Goal: Task Accomplishment & Management: Manage account settings

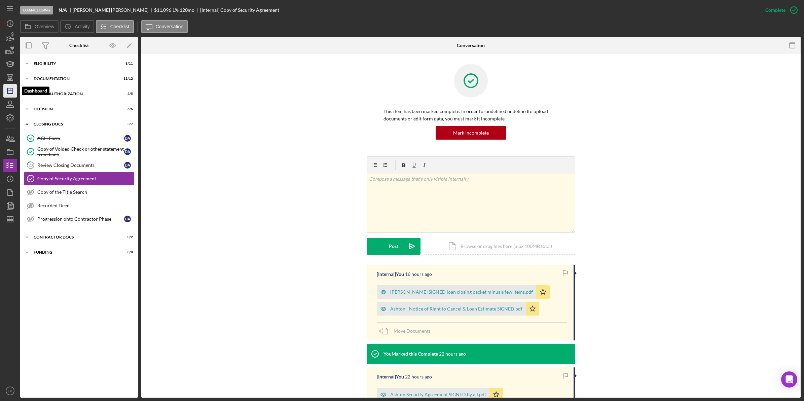
click at [12, 89] on polygon "button" at bounding box center [9, 90] width 5 height 5
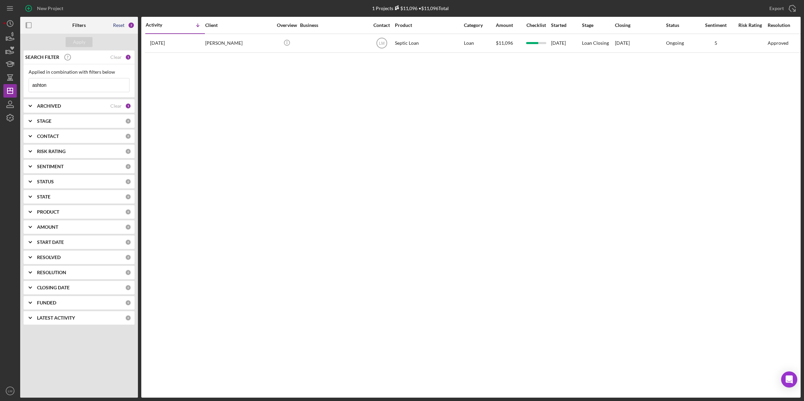
click at [121, 26] on div "Reset" at bounding box center [118, 25] width 11 height 5
click at [81, 40] on div "Apply" at bounding box center [79, 42] width 12 height 10
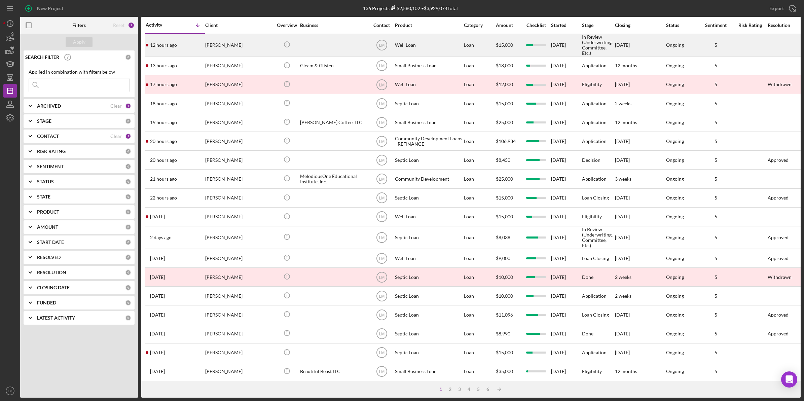
click at [236, 48] on div "[PERSON_NAME]" at bounding box center [238, 45] width 67 height 22
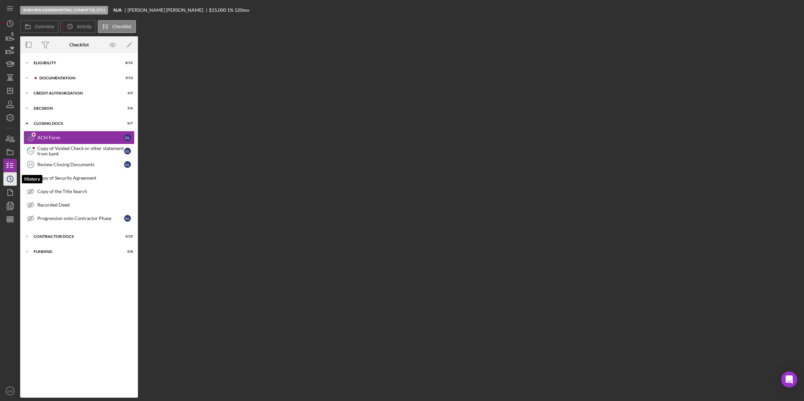
click at [14, 176] on icon "Icon/History" at bounding box center [10, 179] width 17 height 17
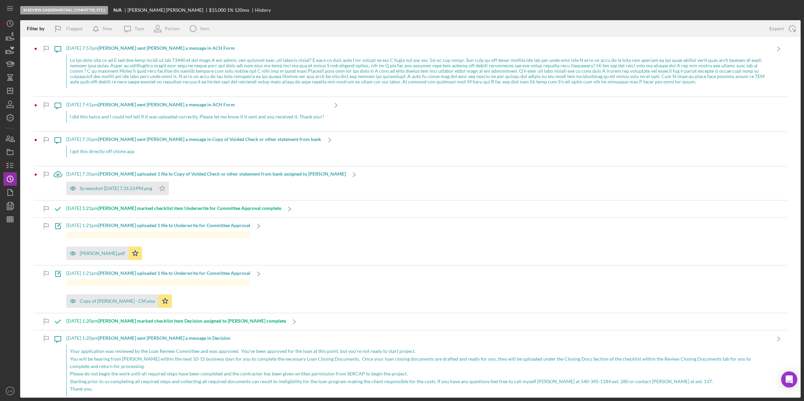
click at [243, 69] on div at bounding box center [418, 71] width 704 height 34
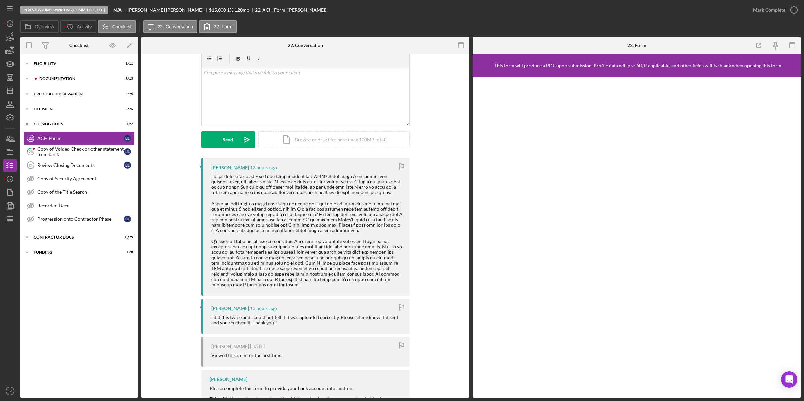
scroll to position [42, 0]
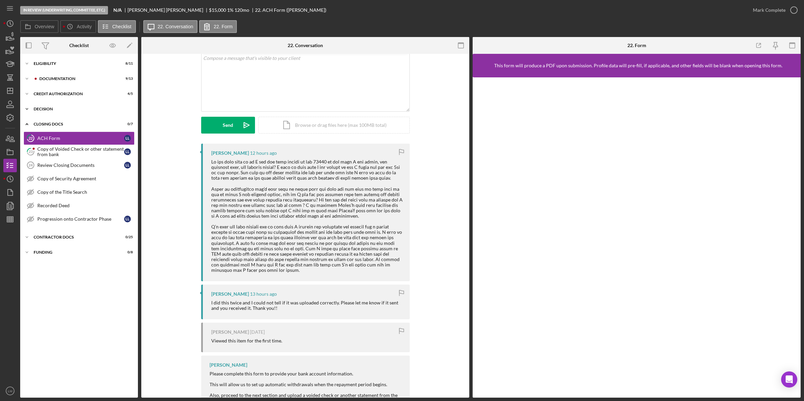
click at [67, 112] on div "Icon/Expander Decision 5 / 6" at bounding box center [79, 108] width 118 height 13
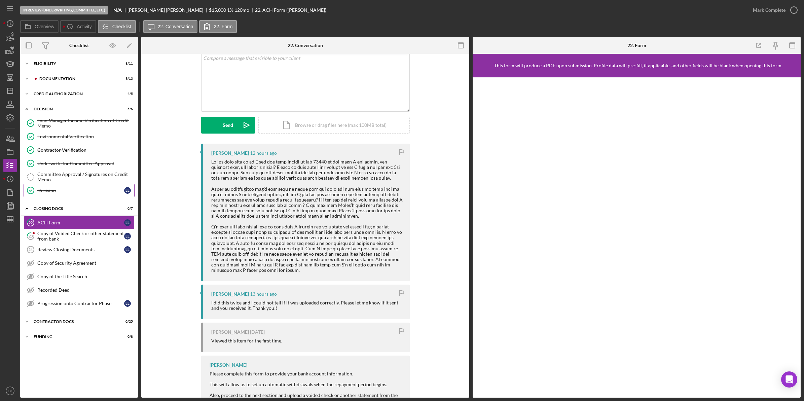
click at [72, 192] on div "Decision" at bounding box center [80, 190] width 87 height 5
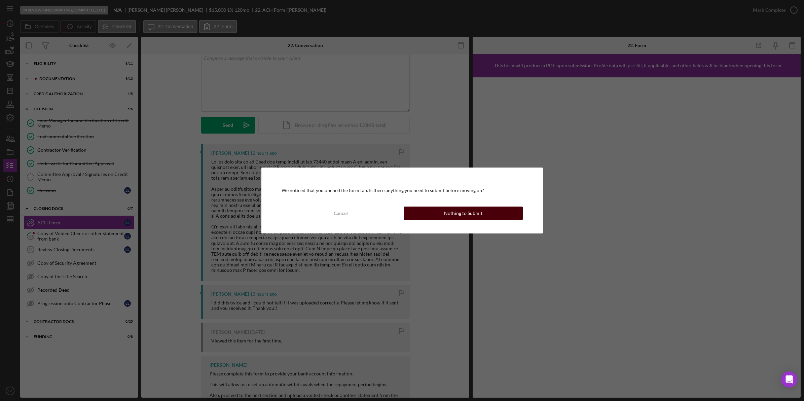
click at [449, 214] on div "Nothing to Submit" at bounding box center [463, 213] width 38 height 13
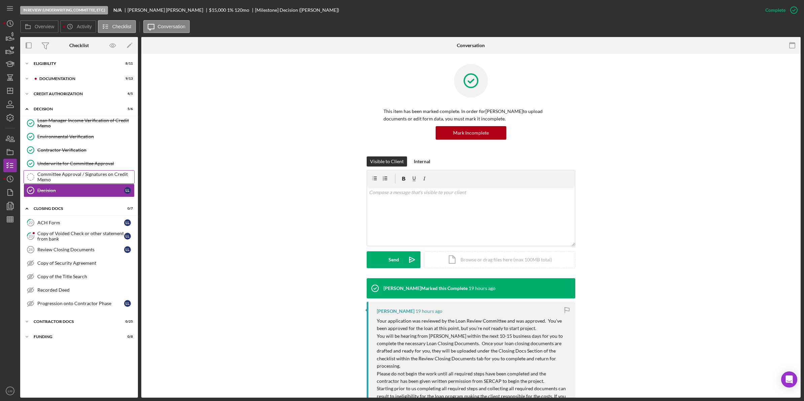
click at [64, 177] on div "Committee Approval / Signatures on Credit Memo" at bounding box center [85, 177] width 97 height 11
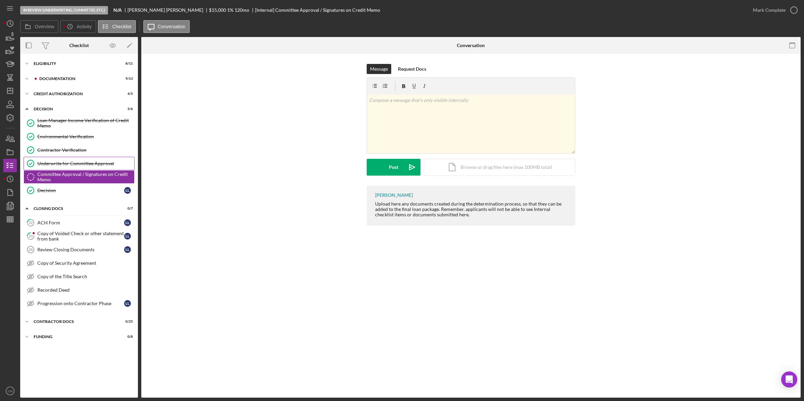
click at [69, 166] on div "Underwrite for Committee Approval" at bounding box center [85, 163] width 97 height 5
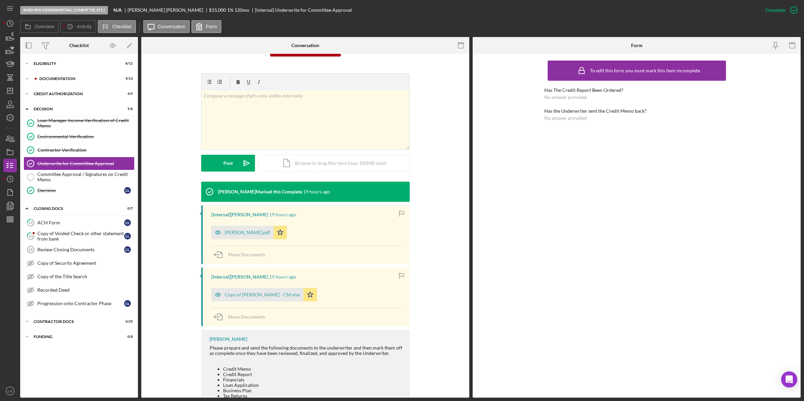
scroll to position [84, 0]
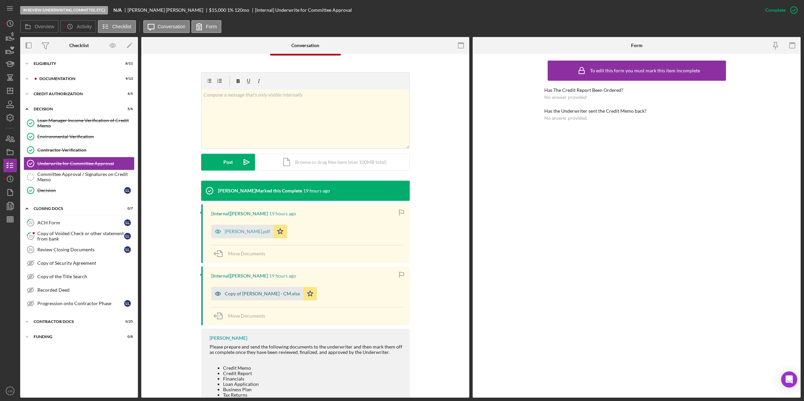
click at [268, 295] on div "Copy of [PERSON_NAME] - CM.xlsx" at bounding box center [262, 293] width 75 height 5
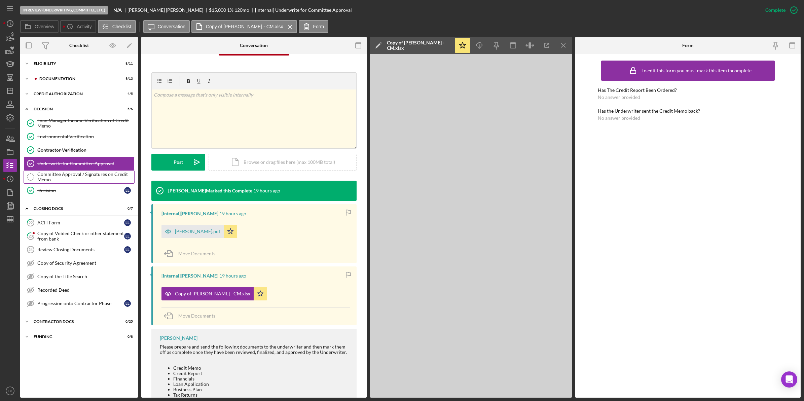
click at [77, 179] on div "Committee Approval / Signatures on Credit Memo" at bounding box center [85, 177] width 97 height 11
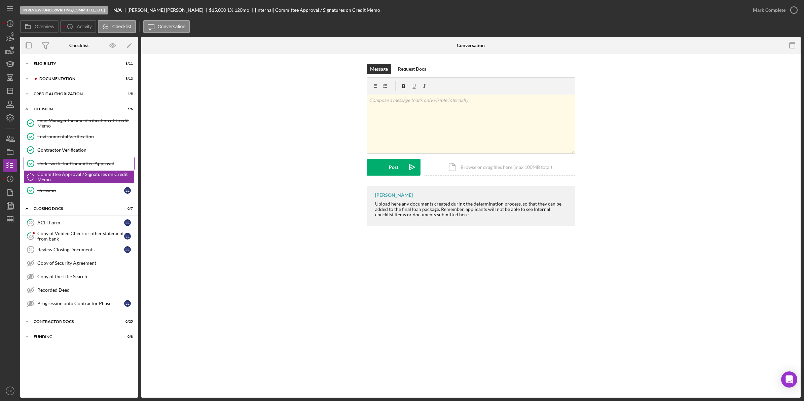
click at [85, 165] on div "Underwrite for Committee Approval" at bounding box center [85, 163] width 97 height 5
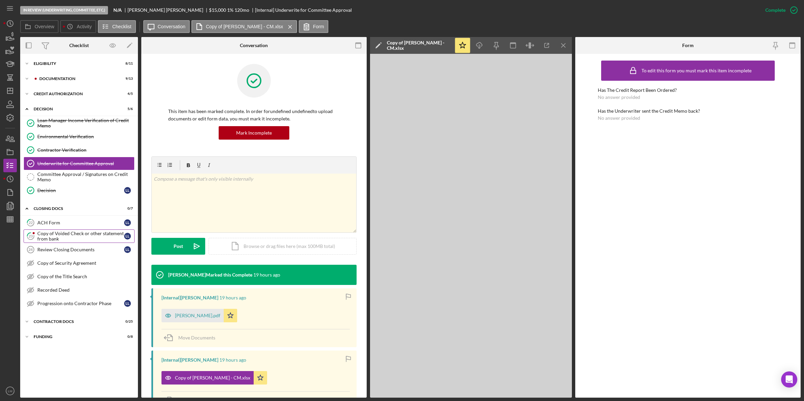
click at [64, 238] on div "Copy of Voided Check or other statement from bank" at bounding box center [80, 236] width 87 height 11
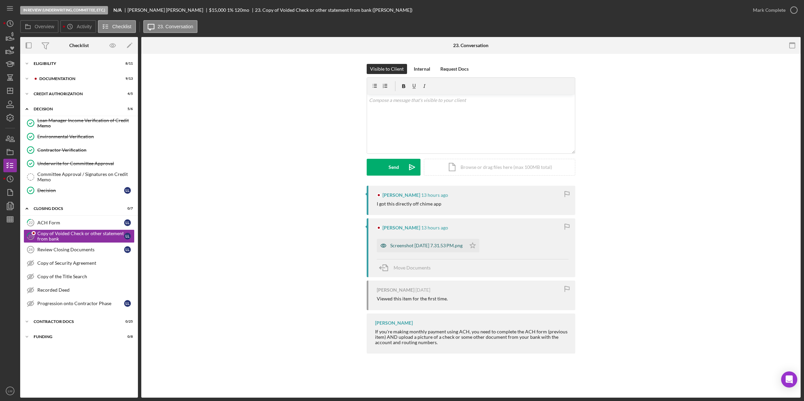
click at [425, 245] on div "Screenshot [DATE] 7.31.53 PM.png" at bounding box center [426, 245] width 72 height 5
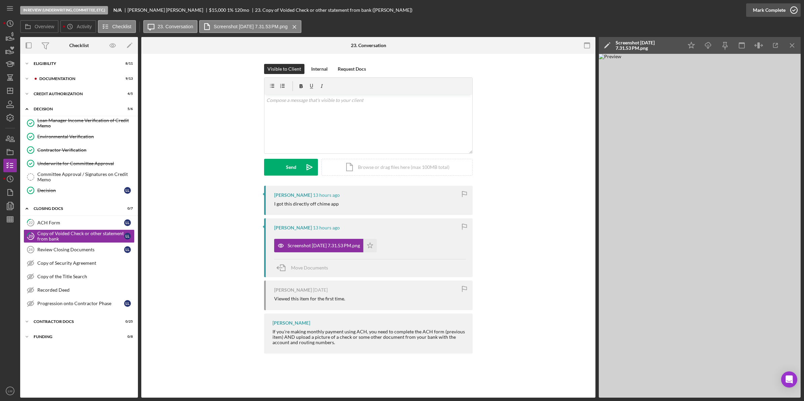
click at [782, 9] on div "Mark Complete" at bounding box center [769, 9] width 33 height 13
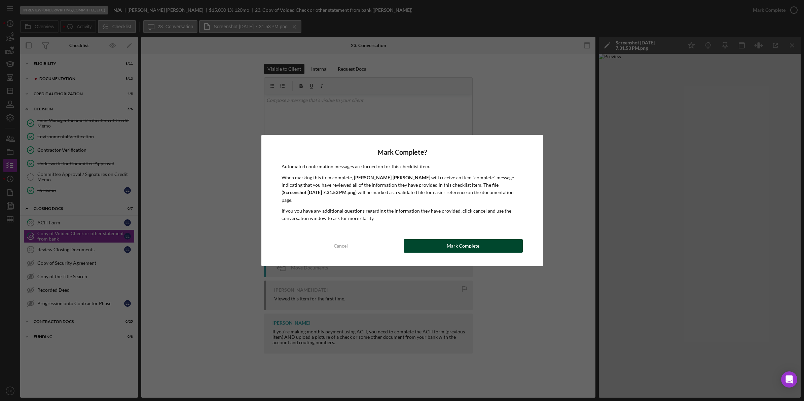
click at [490, 239] on button "Mark Complete" at bounding box center [463, 245] width 119 height 13
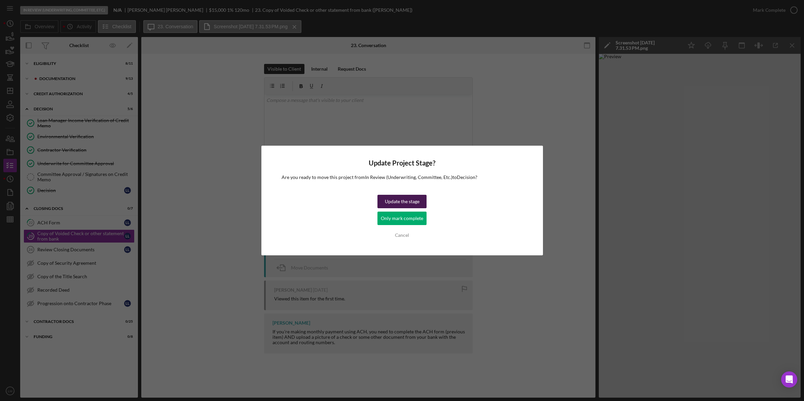
click at [398, 204] on div "Update the stage" at bounding box center [402, 201] width 35 height 13
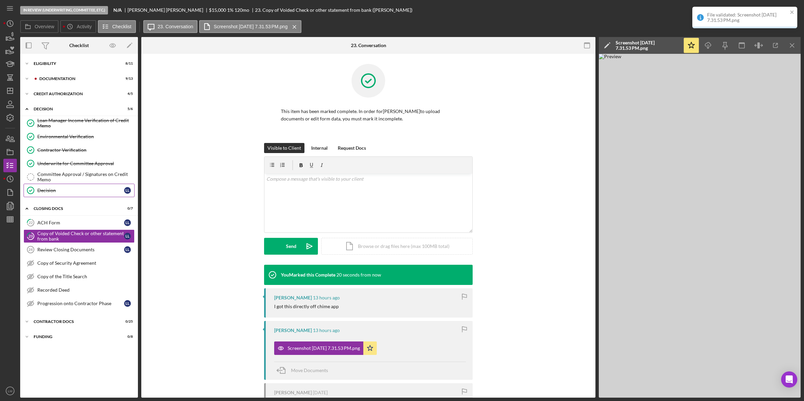
click at [64, 193] on div "Decision" at bounding box center [80, 190] width 87 height 5
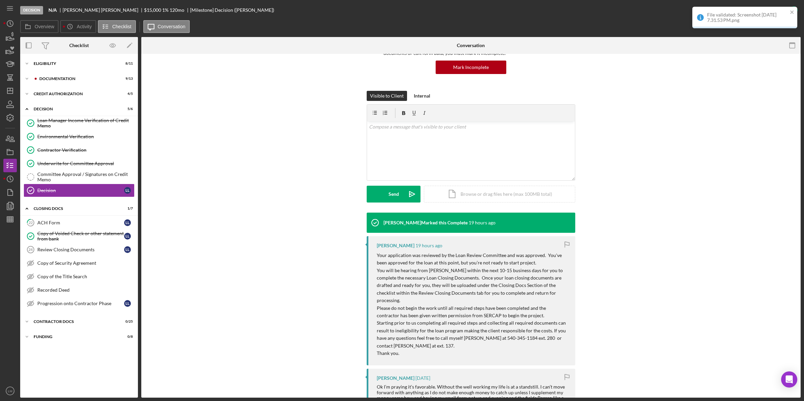
scroll to position [84, 0]
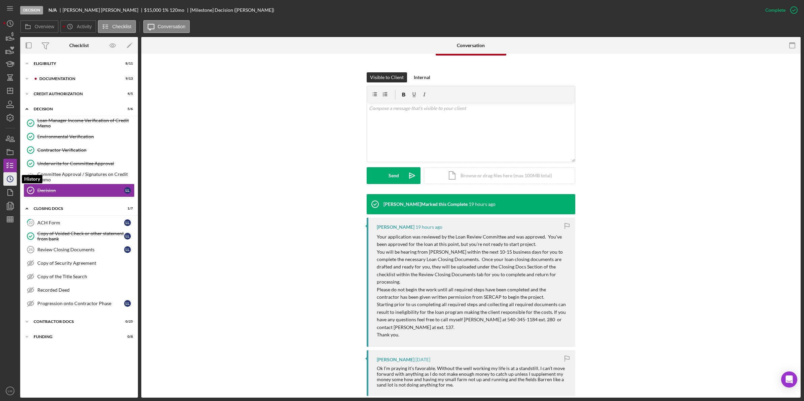
click at [10, 176] on circle "button" at bounding box center [10, 179] width 6 height 6
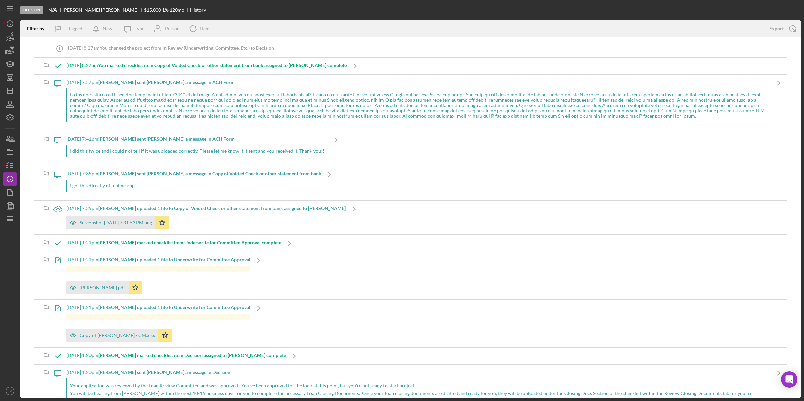
click at [271, 108] on div at bounding box center [418, 105] width 704 height 34
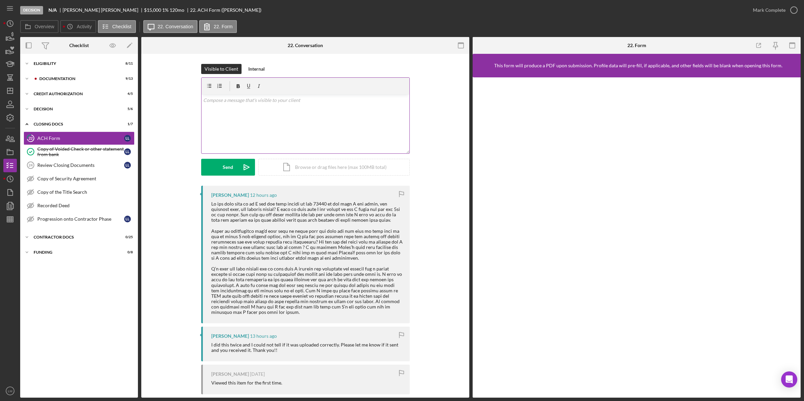
click at [346, 153] on div "v Color teal Color pink Remove color Add row above Add row below Add column bef…" at bounding box center [306, 124] width 208 height 59
click at [202, 115] on div "v Color teal Color pink Remove color Add row above Add row below Add column bef…" at bounding box center [306, 124] width 208 height 59
click at [202, 109] on div "v Color teal Color pink Remove color Add row above Add row below Add column bef…" at bounding box center [306, 124] width 208 height 59
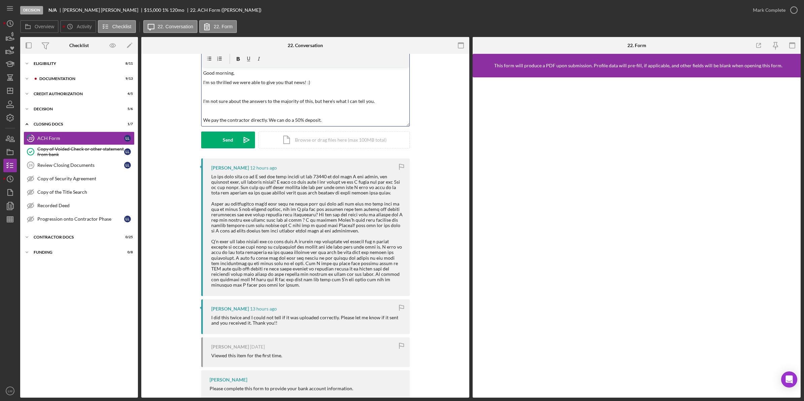
scroll to position [42, 0]
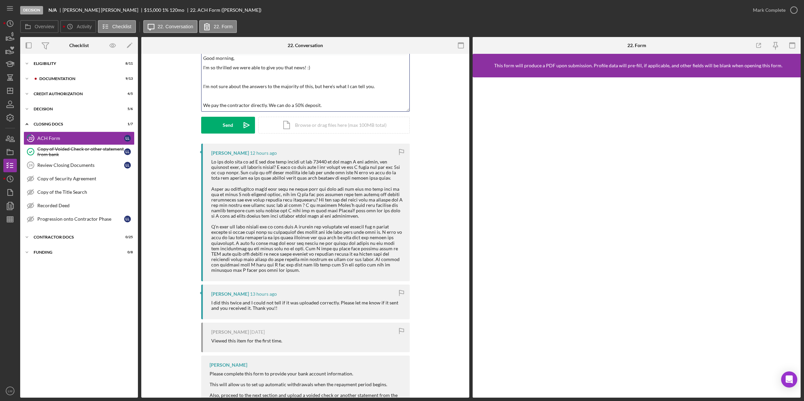
click at [203, 104] on p "We pay the contractor directly. We can do a 50% deposit." at bounding box center [305, 105] width 204 height 7
click at [348, 100] on div "v Color teal Color pink Remove color Add row above Add row below Add column bef…" at bounding box center [306, 81] width 208 height 59
click at [343, 109] on p "We pay the contractor directly. We can do a 50% deposit." at bounding box center [310, 108] width 194 height 7
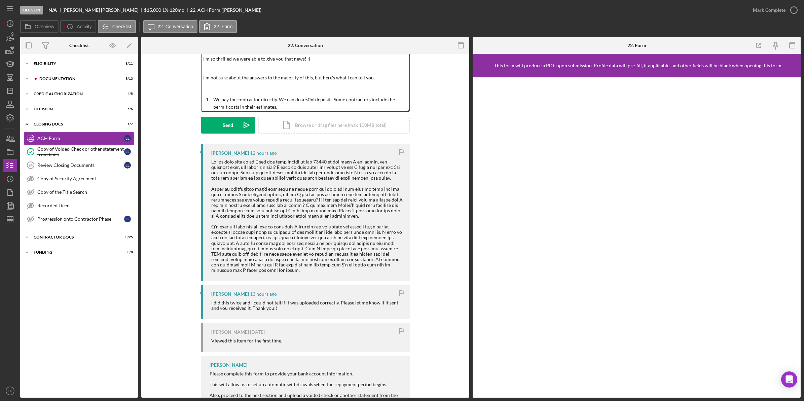
scroll to position [18, 0]
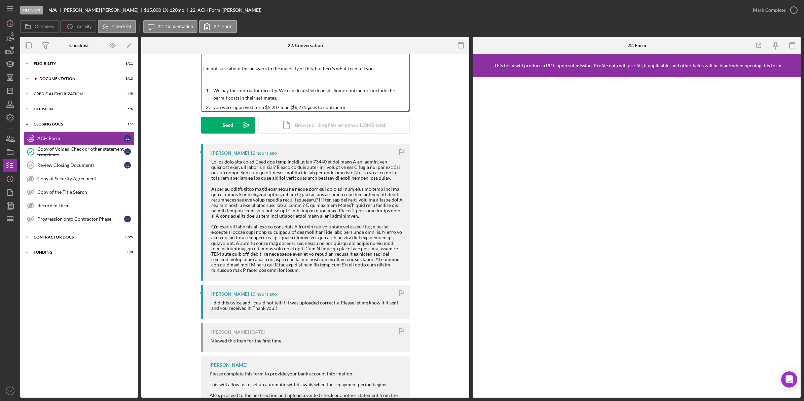
click at [366, 108] on p "you were approved for a $9,287 loan ($8,275 goes to contractor," at bounding box center [310, 107] width 194 height 7
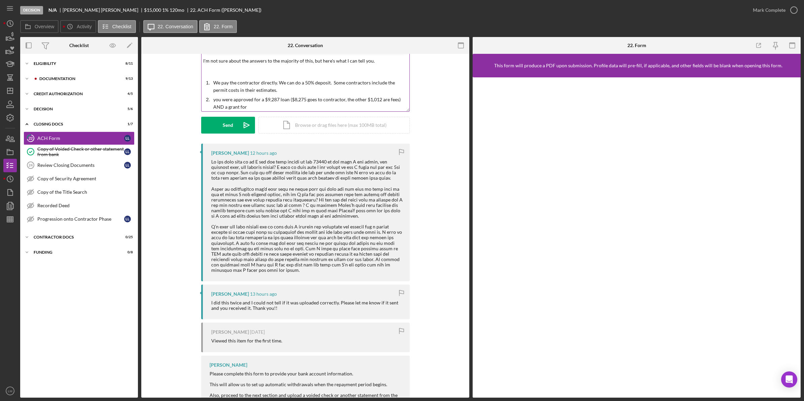
click at [268, 102] on p "you were approved for a $9,287 loan ($8,275 goes to contractor, the other $1,01…" at bounding box center [310, 103] width 194 height 15
click at [269, 107] on p "you were approved for a $9,287 loan ($8,275 goes to contractor, the other $1,01…" at bounding box center [310, 103] width 194 height 15
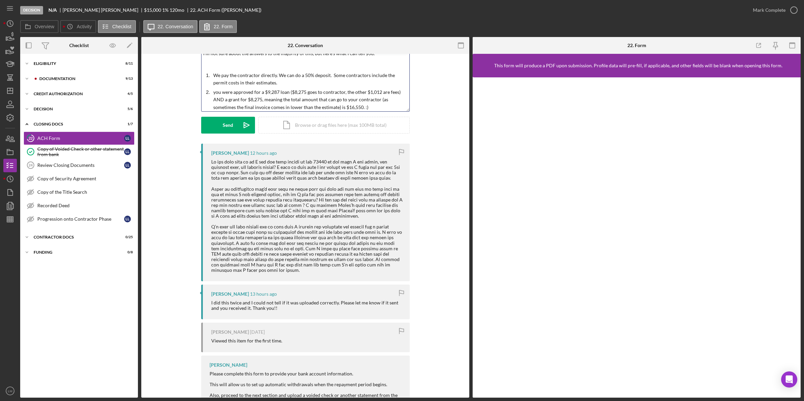
click at [216, 94] on p "you were approved for a $9,287 loan ($8,275 goes to contractor, the other $1,01…" at bounding box center [310, 99] width 194 height 23
click at [219, 101] on p "You were approved for a $9,287 loan ($8,275 goes to contractor, the other $1,01…" at bounding box center [310, 99] width 194 height 23
click at [234, 99] on p "You were approved for a $9,287 loan ($8,275 goes to contractor, the other $1,01…" at bounding box center [310, 99] width 194 height 23
click at [346, 216] on div at bounding box center [307, 216] width 192 height 114
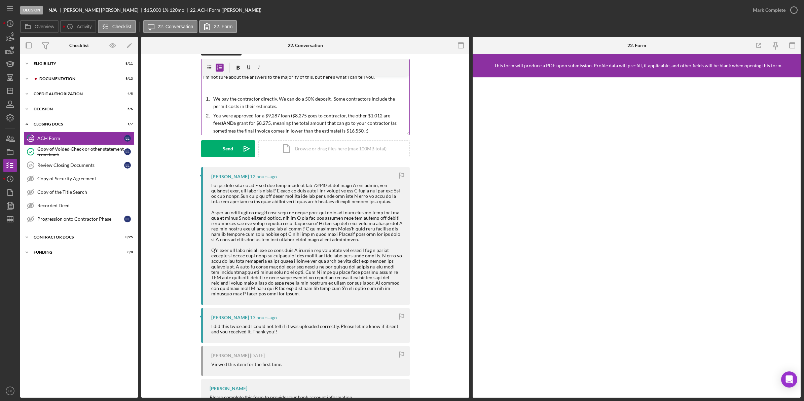
scroll to position [0, 0]
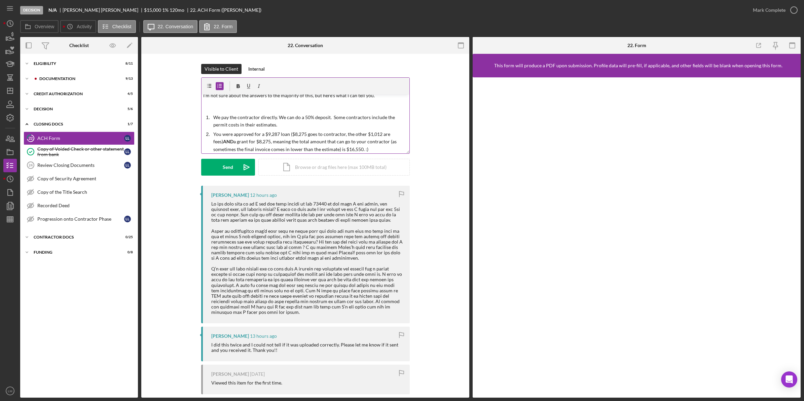
drag, startPoint x: 371, startPoint y: 147, endPoint x: 373, endPoint y: 150, distance: 4.1
click at [371, 147] on p "You were approved for a $9,287 loan ($8,275 goes to contractor, the other $1,01…" at bounding box center [310, 142] width 194 height 23
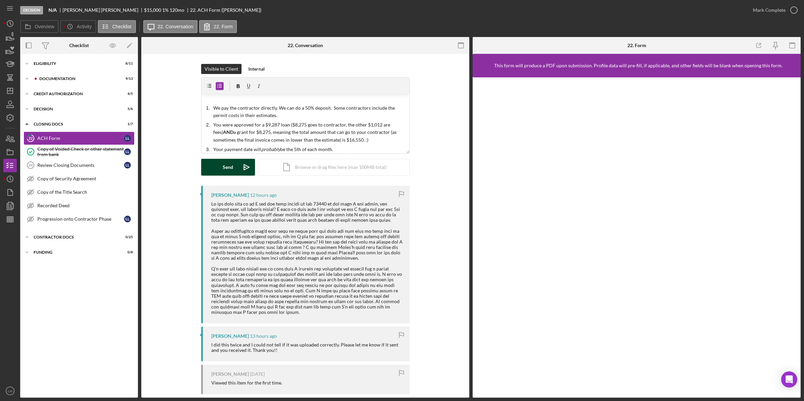
click at [242, 171] on icon "Icon/icon-invite-send" at bounding box center [246, 167] width 17 height 17
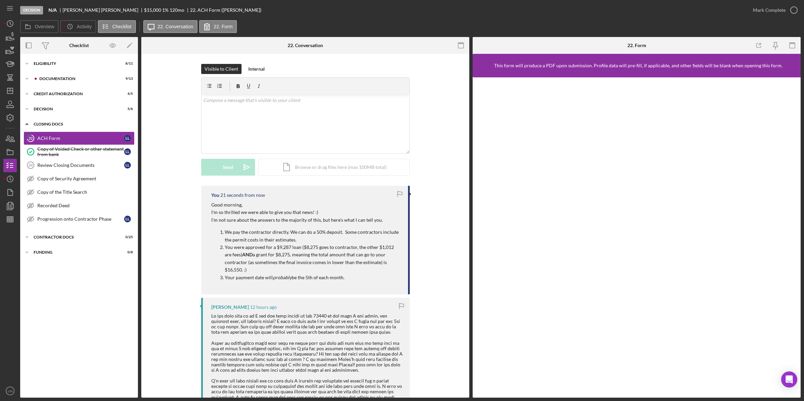
scroll to position [0, 0]
click at [104, 83] on div "Icon/Expander Documentation 9 / 13" at bounding box center [79, 78] width 118 height 13
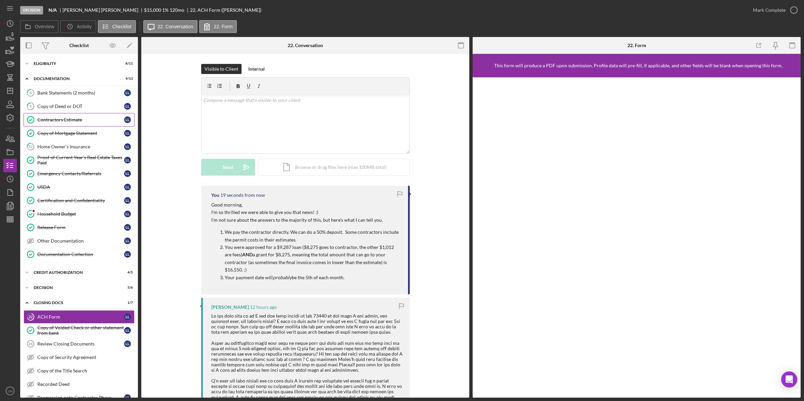
click at [88, 122] on div "Contractors Estimate" at bounding box center [80, 119] width 87 height 5
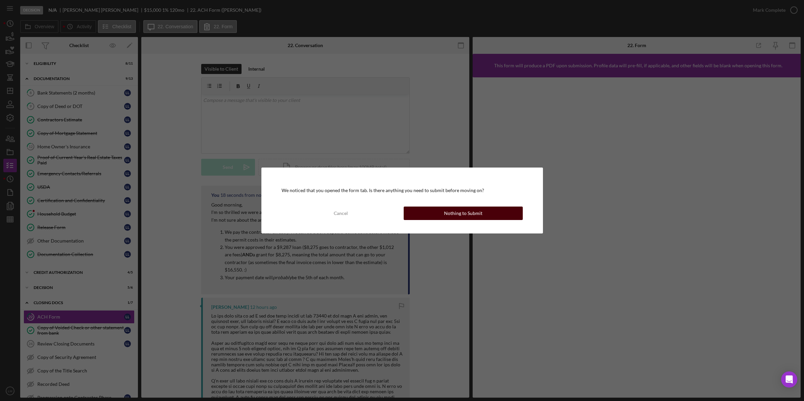
click at [454, 219] on div "Nothing to Submit" at bounding box center [463, 213] width 38 height 13
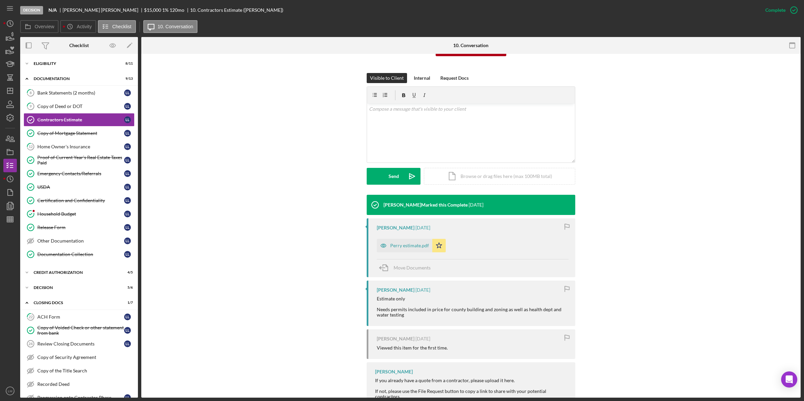
scroll to position [84, 0]
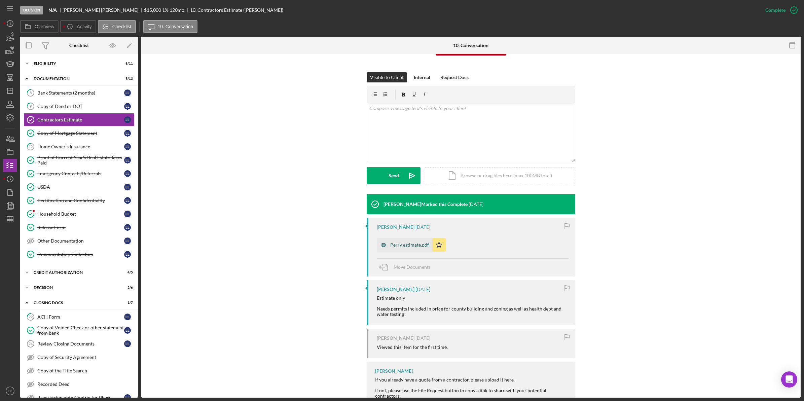
click at [409, 246] on div "Perry estimate.pdf" at bounding box center [409, 244] width 39 height 5
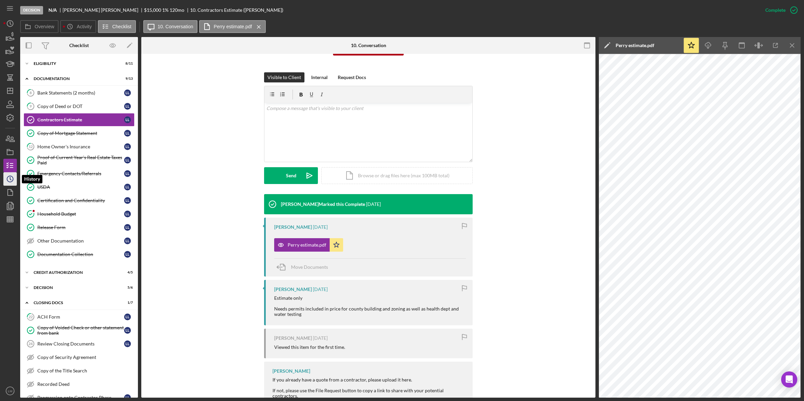
click at [11, 176] on circle "button" at bounding box center [10, 179] width 6 height 6
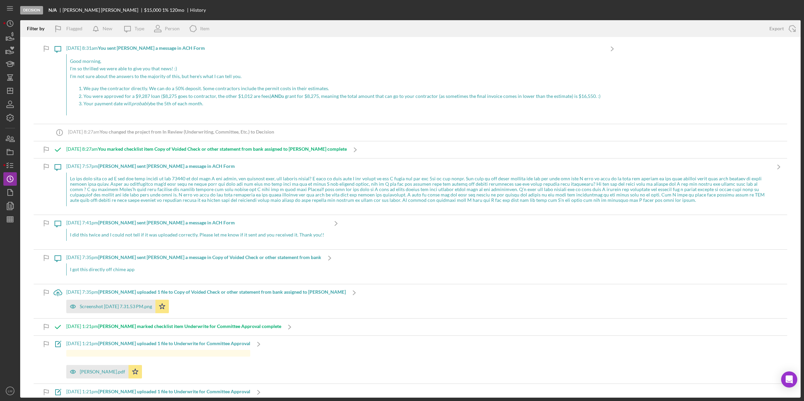
click at [189, 103] on p "Your payment date will probably be the 5th of each month." at bounding box center [341, 103] width 517 height 7
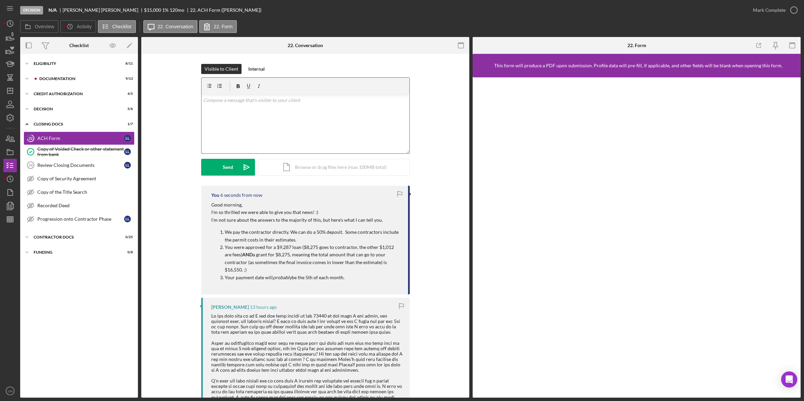
click at [327, 125] on div "v Color teal Color pink Remove color Add row above Add row below Add column bef…" at bounding box center [306, 124] width 208 height 59
click at [233, 128] on div "v Color teal Color pink Remove color Add row above Add row below Add column bef…" at bounding box center [306, 124] width 208 height 59
click at [232, 170] on div "Send" at bounding box center [228, 167] width 10 height 17
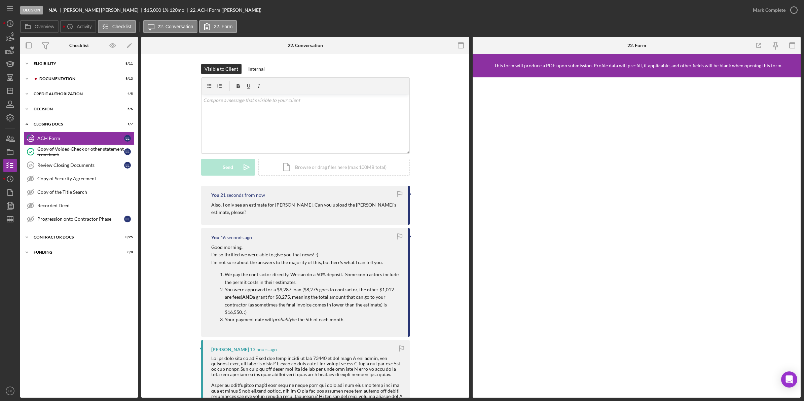
click at [287, 126] on div "v Color teal Color pink Remove color Add row above Add row below Add column bef…" at bounding box center [306, 124] width 208 height 59
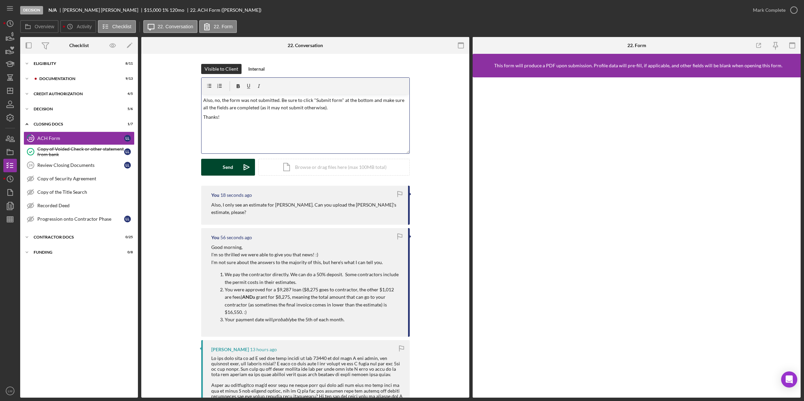
click at [240, 170] on icon "Icon/icon-invite-send" at bounding box center [246, 167] width 17 height 17
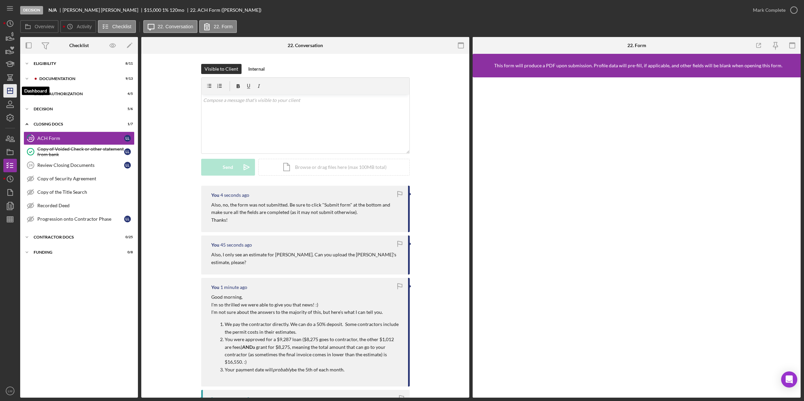
click at [13, 86] on icon "Icon/Dashboard" at bounding box center [10, 90] width 17 height 17
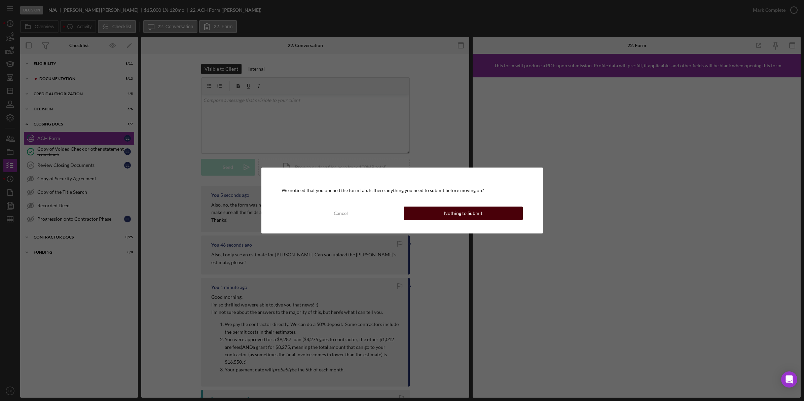
click at [448, 213] on div "Nothing to Submit" at bounding box center [463, 213] width 38 height 13
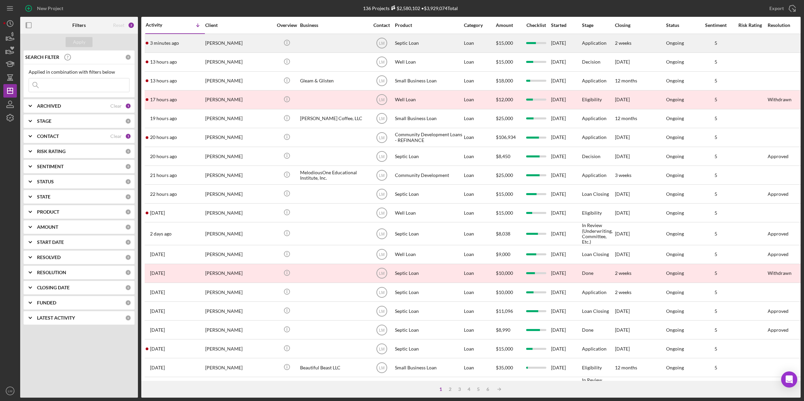
click at [224, 46] on div "[PERSON_NAME]" at bounding box center [238, 43] width 67 height 18
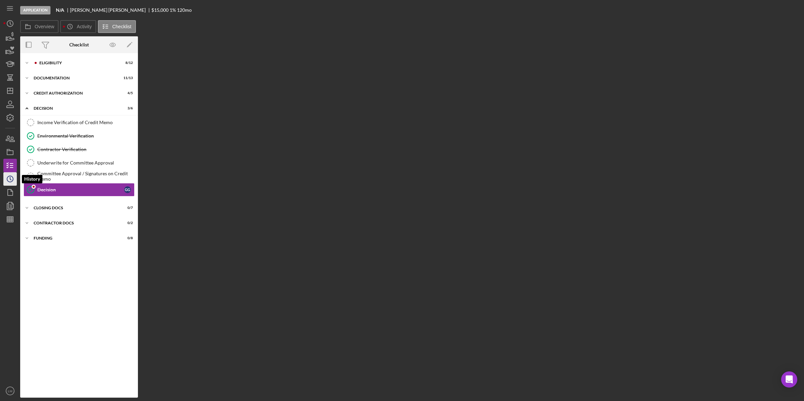
click at [7, 181] on circle "button" at bounding box center [10, 179] width 6 height 6
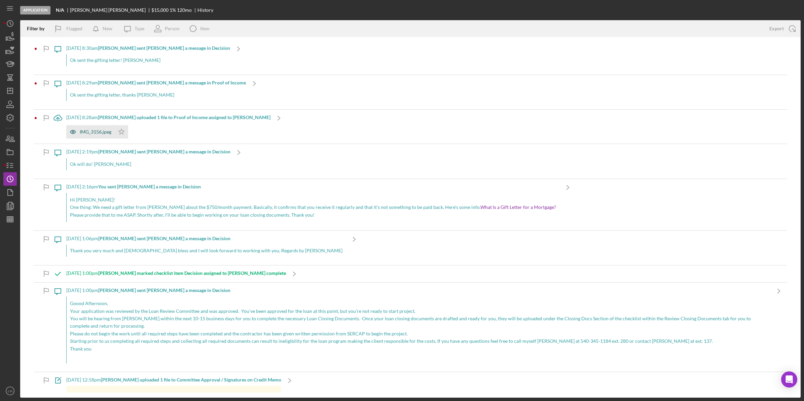
click at [94, 130] on div "IMG_3156.jpeg" at bounding box center [96, 131] width 32 height 5
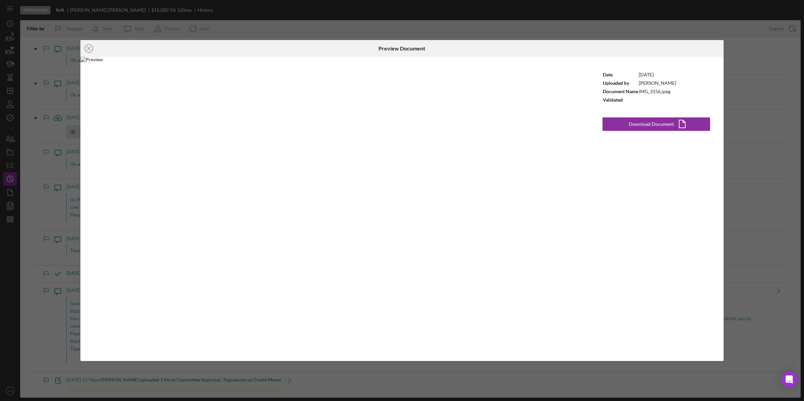
click at [344, 28] on div "Icon/Close Preview Document Date [DATE] Uploaded by [PERSON_NAME] Document Name…" at bounding box center [402, 200] width 804 height 401
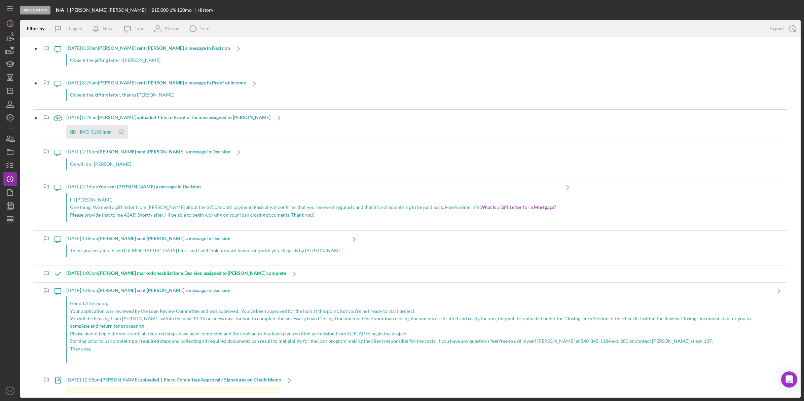
click at [151, 124] on div "IMG_3156.jpeg Icon/Star" at bounding box center [168, 130] width 204 height 17
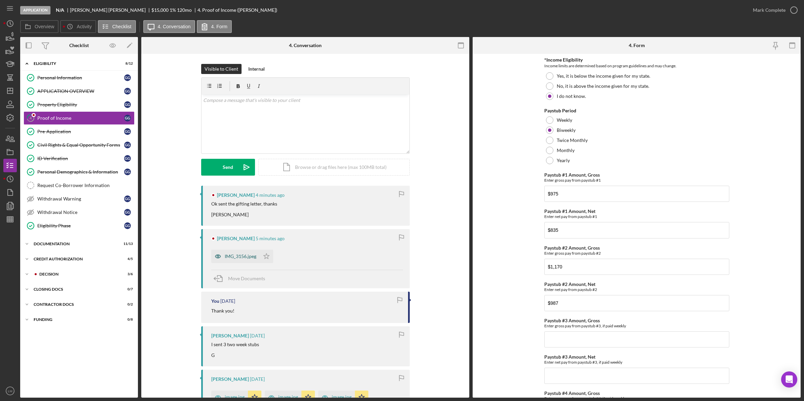
click at [248, 257] on div "IMG_3156.jpeg" at bounding box center [241, 256] width 32 height 5
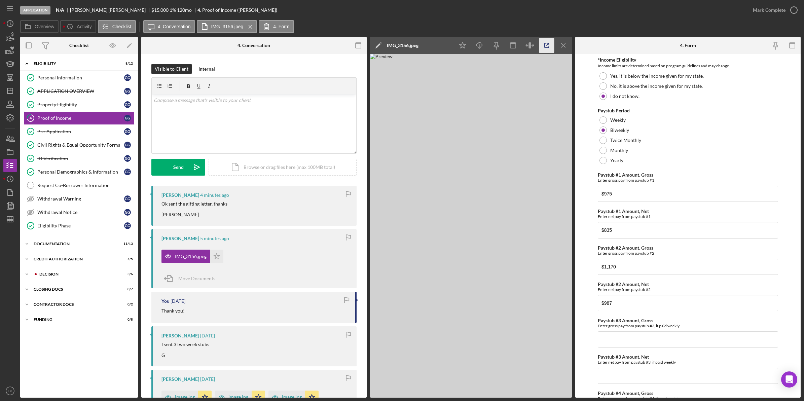
click at [549, 46] on icon "button" at bounding box center [546, 45] width 15 height 15
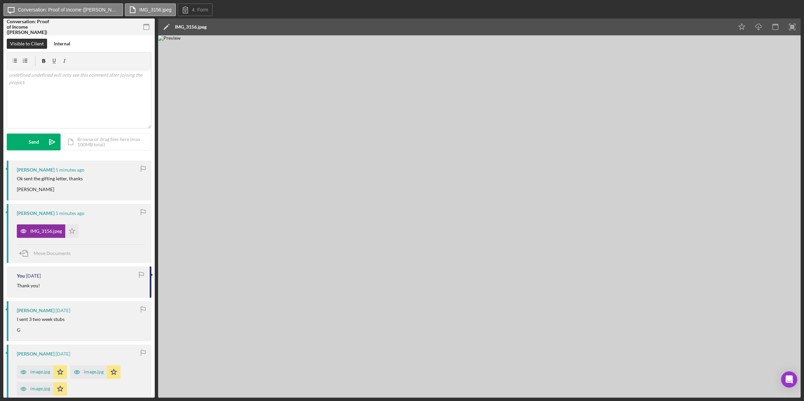
click at [198, 31] on div "IMG_3156.jpeg" at bounding box center [191, 27] width 32 height 17
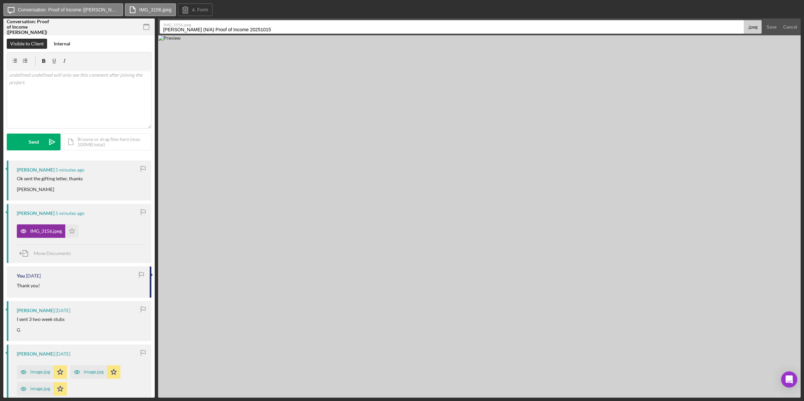
click at [202, 30] on input "Groves, Gary (N/A) Proof of Income 20251015" at bounding box center [452, 26] width 584 height 13
type input "Gift Letter"
click at [763, 20] on button "Save" at bounding box center [771, 26] width 16 height 13
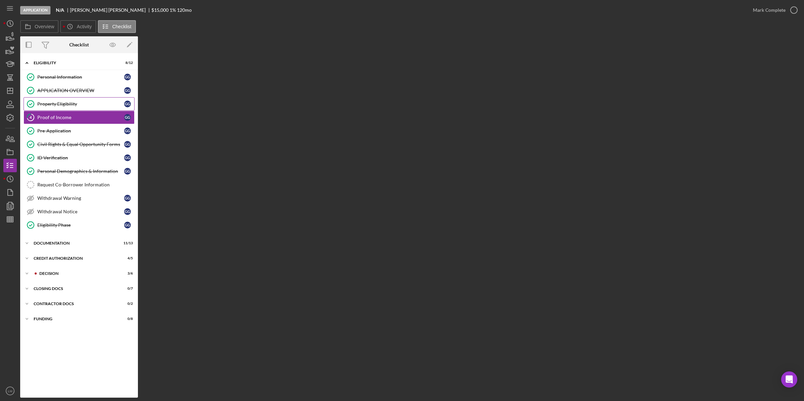
click at [98, 106] on div "Property Eligibility" at bounding box center [80, 103] width 87 height 5
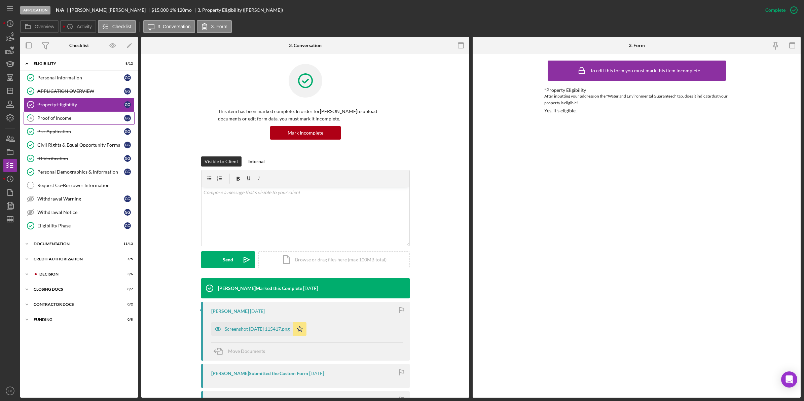
click at [86, 121] on div "Proof of Income" at bounding box center [80, 117] width 87 height 5
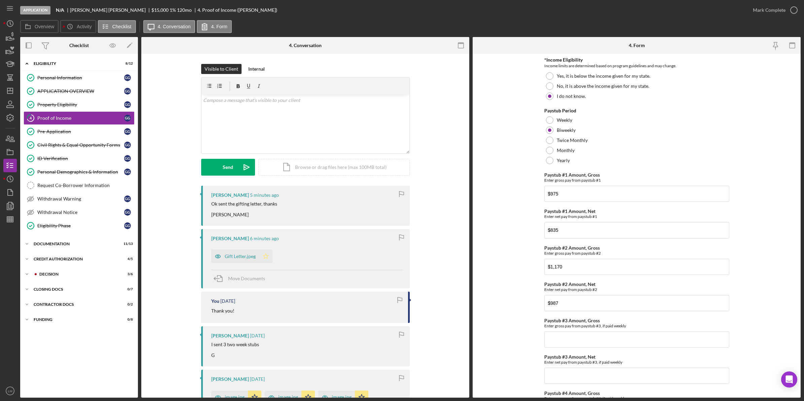
click at [263, 257] on icon "Icon/Star" at bounding box center [265, 256] width 13 height 13
click at [321, 122] on div "v Color teal Color pink Remove color Add row above Add row below Add column bef…" at bounding box center [306, 124] width 208 height 59
click at [213, 170] on button "Send Icon/icon-invite-send" at bounding box center [228, 167] width 54 height 17
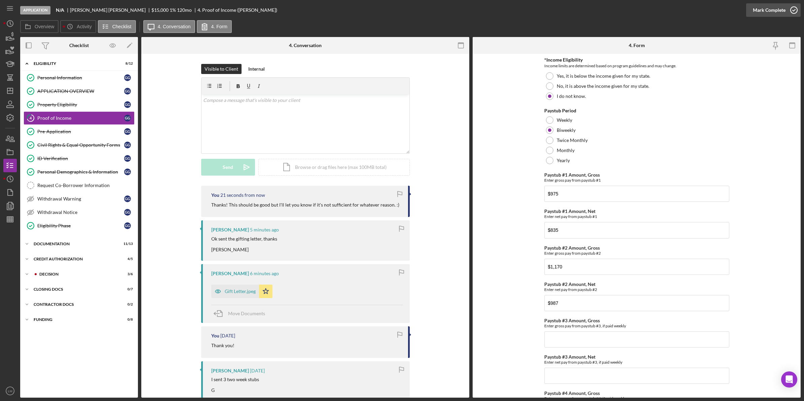
click at [777, 12] on div "Mark Complete" at bounding box center [769, 9] width 33 height 13
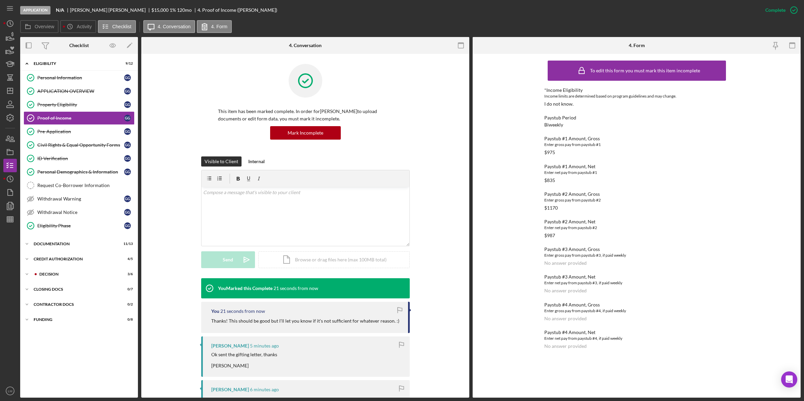
click at [70, 266] on div "Icon/Expander CREDIT AUTHORIZATION 4 / 5" at bounding box center [79, 259] width 118 height 13
click at [60, 274] on div "Decision" at bounding box center [84, 274] width 90 height 4
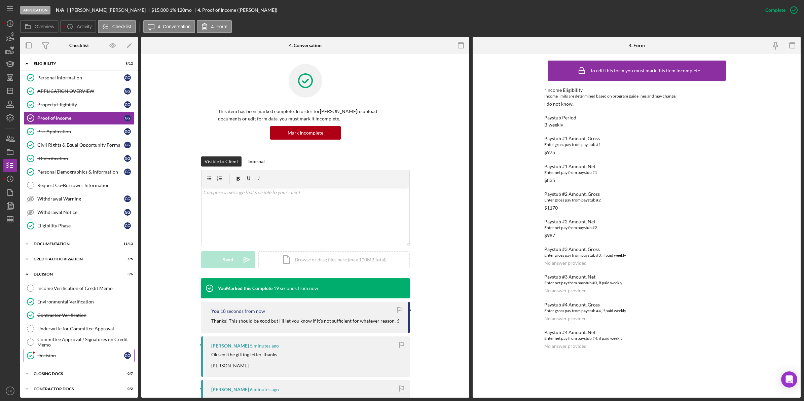
click at [62, 358] on div "Decision" at bounding box center [80, 355] width 87 height 5
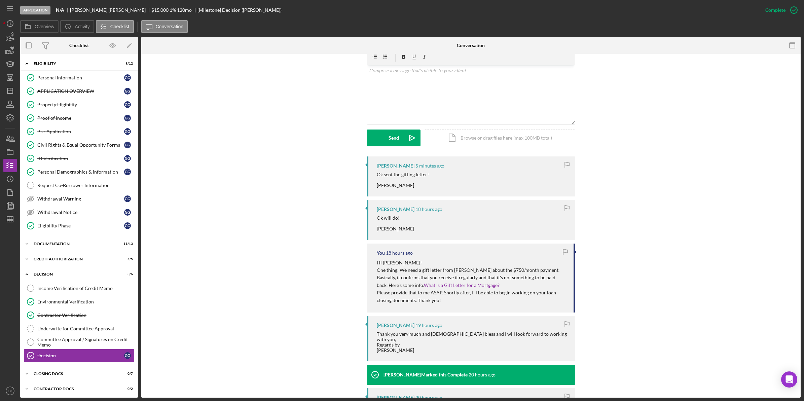
scroll to position [126, 0]
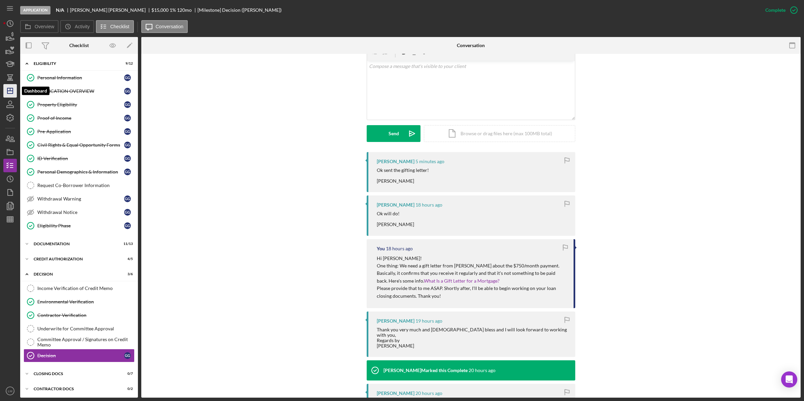
click at [11, 93] on icon "Icon/Dashboard" at bounding box center [10, 90] width 17 height 17
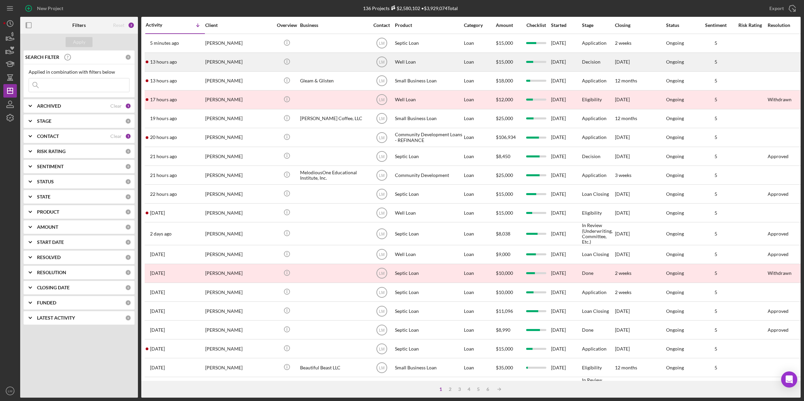
click at [238, 68] on div "[PERSON_NAME]" at bounding box center [238, 62] width 67 height 18
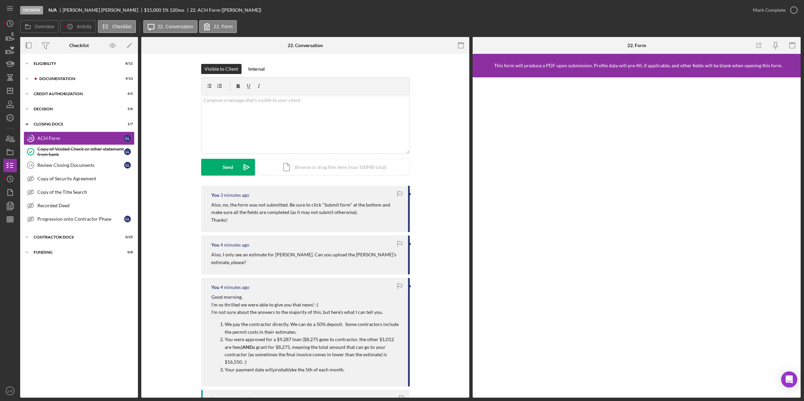
click at [58, 72] on div "Icon/Expander Eligibility 8 / 11 Icon/Expander Documentation 9 / 13 Icon/Expand…" at bounding box center [79, 225] width 118 height 337
click at [58, 76] on div "Icon/Expander Documentation 9 / 13" at bounding box center [79, 78] width 118 height 13
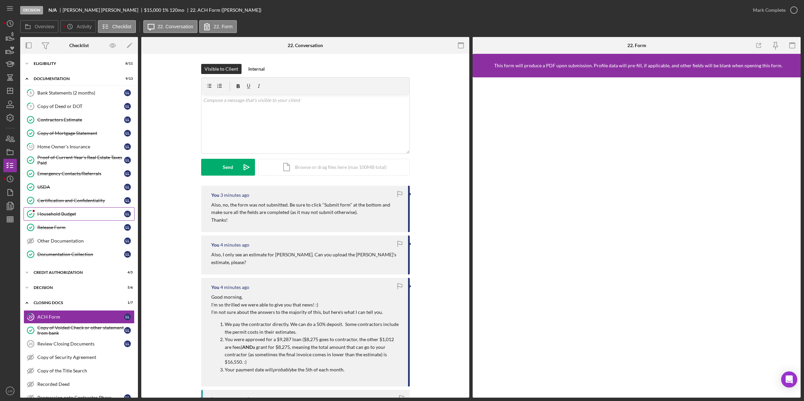
click at [69, 212] on link "Household Budget Household Budget L L" at bounding box center [79, 213] width 111 height 13
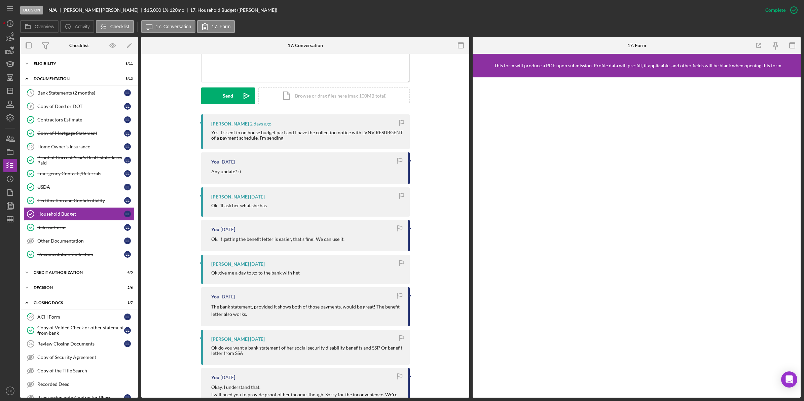
scroll to position [168, 0]
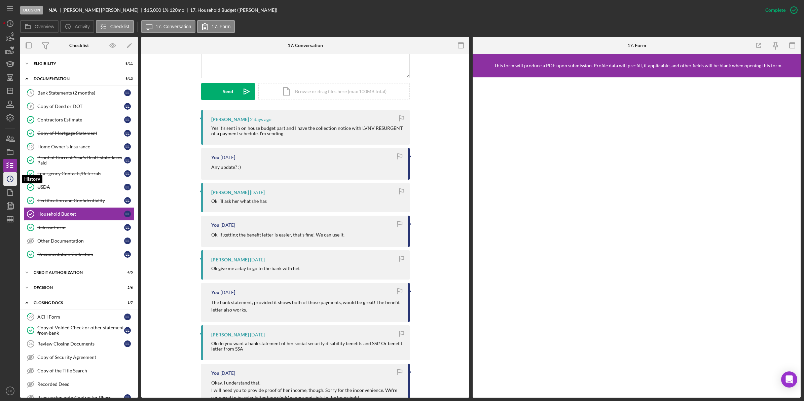
click at [7, 178] on icon "Icon/History" at bounding box center [10, 179] width 17 height 17
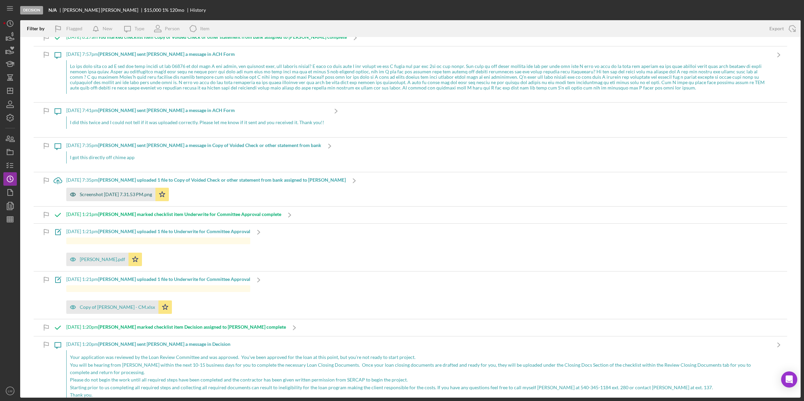
scroll to position [210, 0]
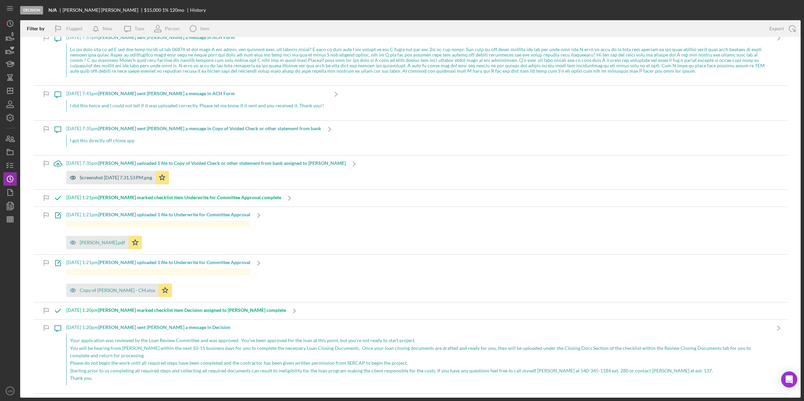
click at [142, 180] on div "Screenshot [DATE] 7.31.53 PM.png" at bounding box center [116, 177] width 72 height 5
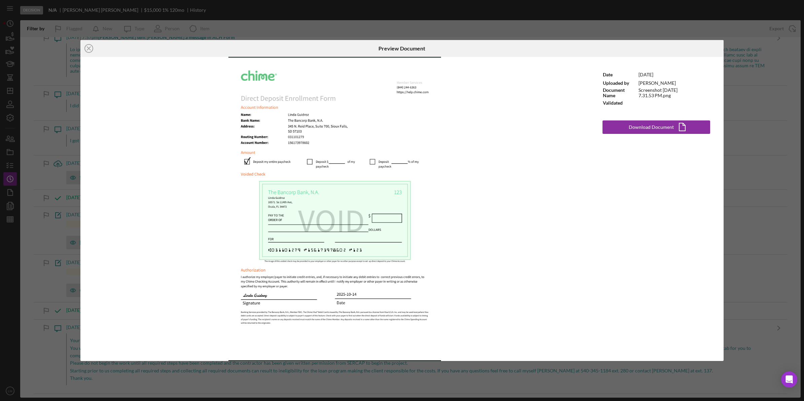
click at [59, 176] on div "Icon/Close Preview Document Date 10/14/2025 Uploaded by Linda Lubitz Document N…" at bounding box center [402, 200] width 804 height 401
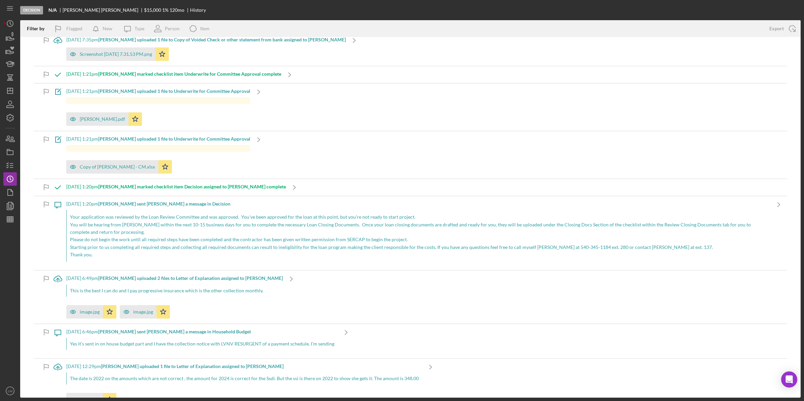
scroll to position [336, 0]
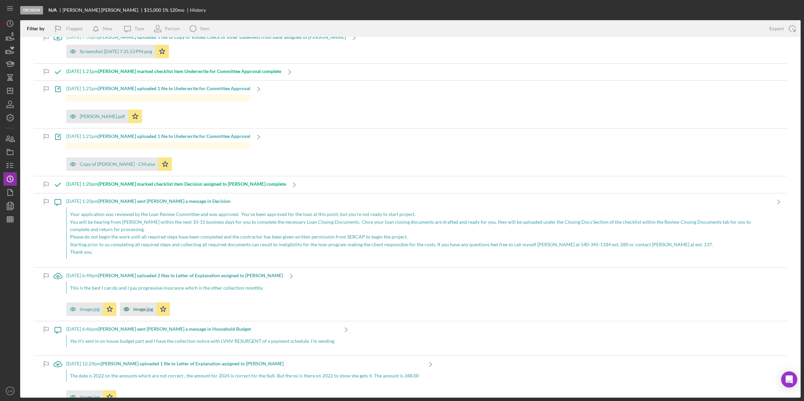
click at [139, 310] on div "image.jpg" at bounding box center [143, 308] width 20 height 5
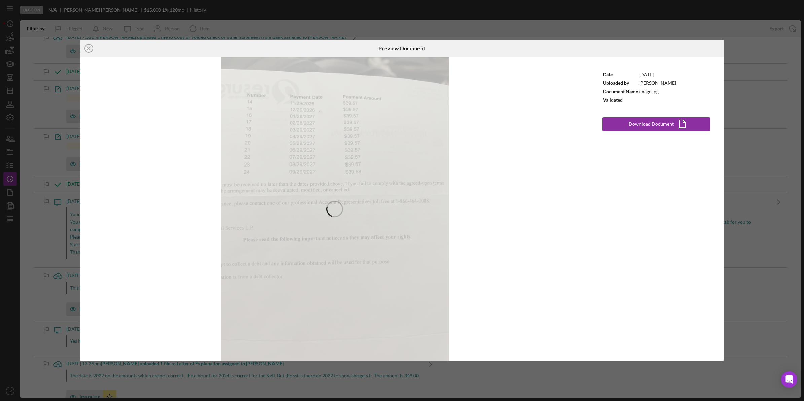
click at [51, 305] on div "Icon/Close Preview Document Date 10/13/2025 Uploaded by Linda Lubitz Document N…" at bounding box center [402, 200] width 804 height 401
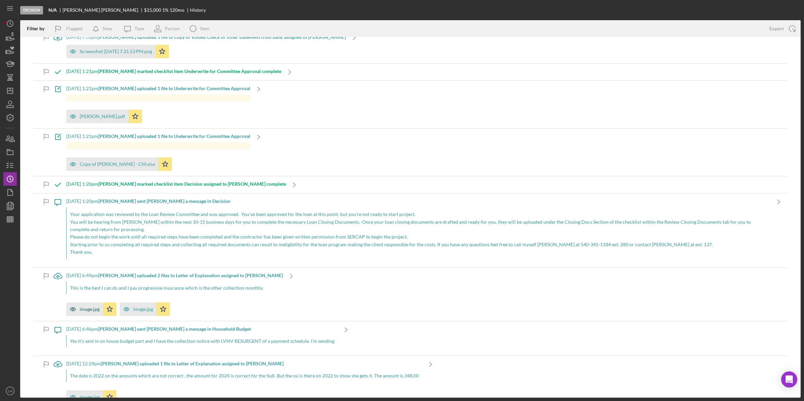
click at [78, 310] on icon "button" at bounding box center [72, 308] width 13 height 13
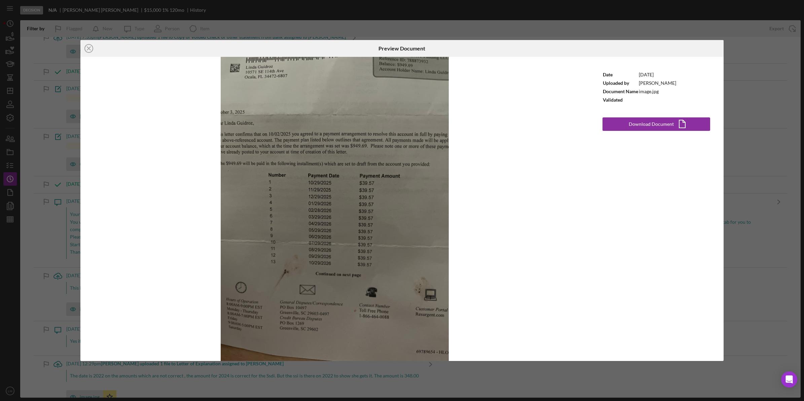
click at [187, 373] on div "Icon/Close Preview Document Date 10/13/2025 Uploaded by Linda Lubitz Document N…" at bounding box center [402, 200] width 804 height 401
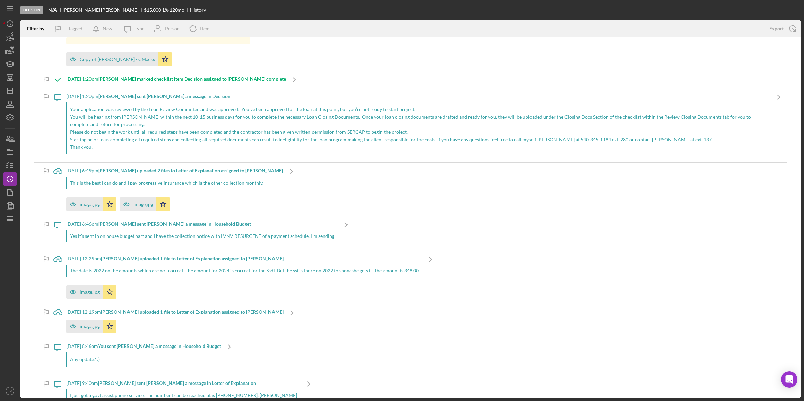
scroll to position [463, 0]
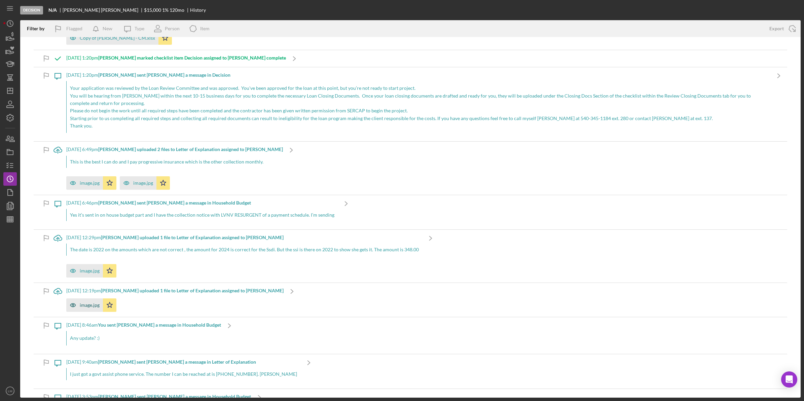
click at [89, 304] on div "image.jpg" at bounding box center [90, 304] width 20 height 5
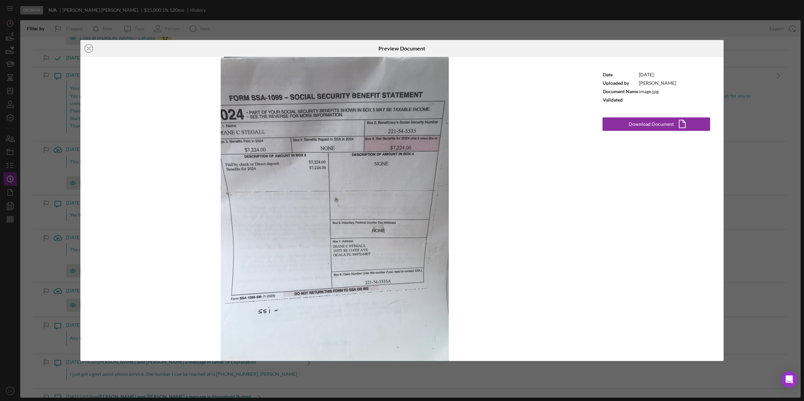
drag, startPoint x: 490, startPoint y: 32, endPoint x: 485, endPoint y: 35, distance: 6.1
click at [490, 32] on div "Icon/Close Preview Document Date 10/10/2025 Uploaded by Linda Lubitz Document N…" at bounding box center [402, 200] width 804 height 401
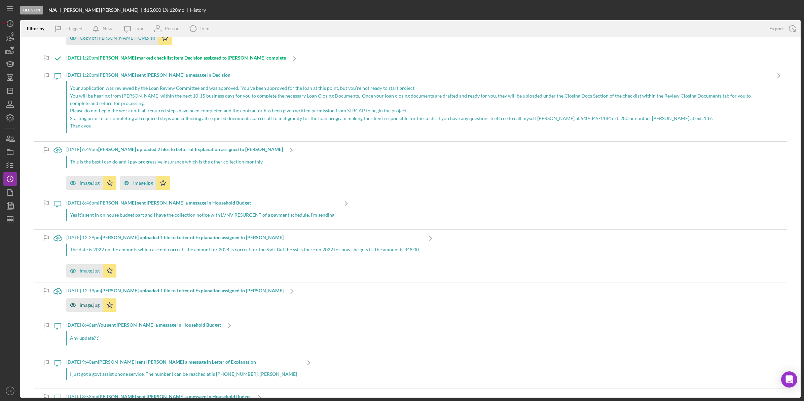
click at [74, 305] on icon "button" at bounding box center [72, 304] width 5 height 3
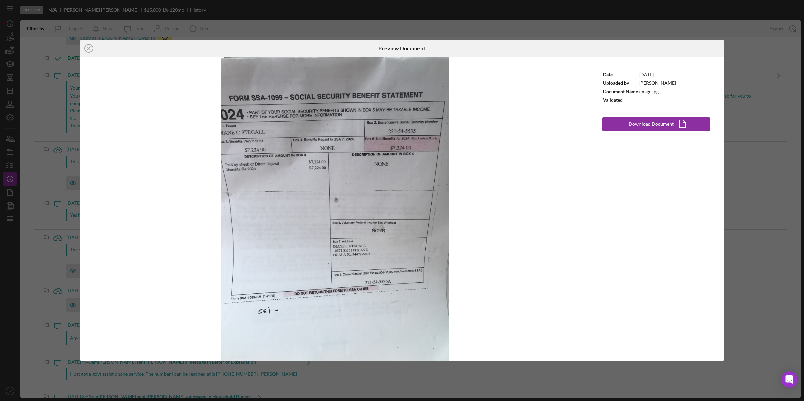
click at [217, 367] on div "Icon/Close Preview Document Date 10/10/2025 Uploaded by Linda Lubitz Document N…" at bounding box center [402, 200] width 804 height 401
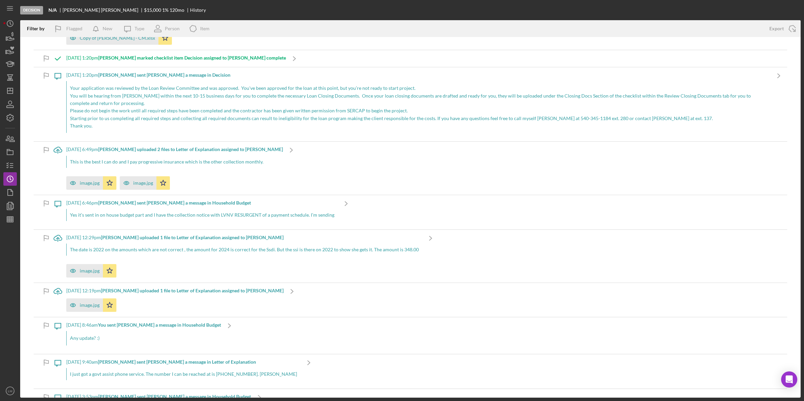
click at [135, 300] on div "image.jpg Icon/Star" at bounding box center [174, 303] width 217 height 17
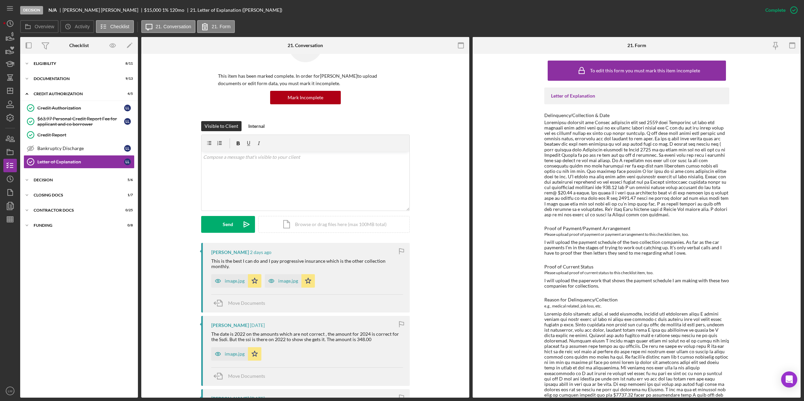
scroll to position [84, 0]
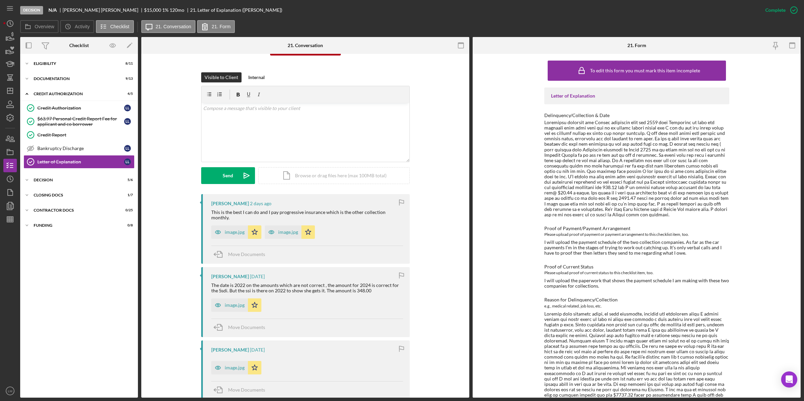
click at [231, 365] on div "image.jpg" at bounding box center [235, 367] width 20 height 5
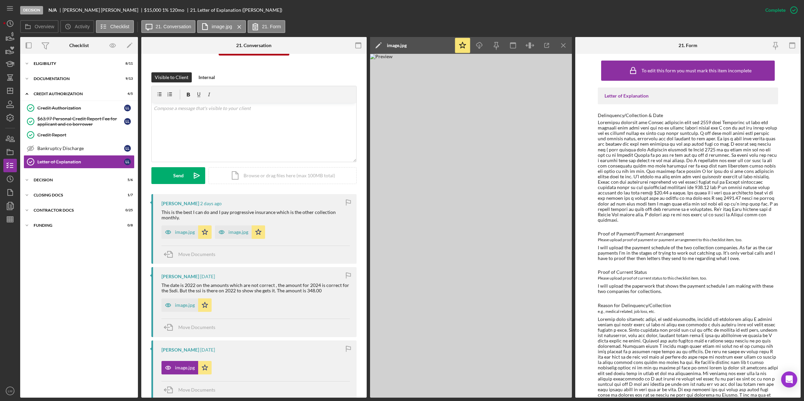
click at [399, 46] on div "image.jpg" at bounding box center [397, 45] width 20 height 5
click at [465, 46] on input "Lubitz, Linda (N/A) Letter of Explanation 20251010" at bounding box center [445, 45] width 146 height 13
type input "Diane Housemate Income SSA"
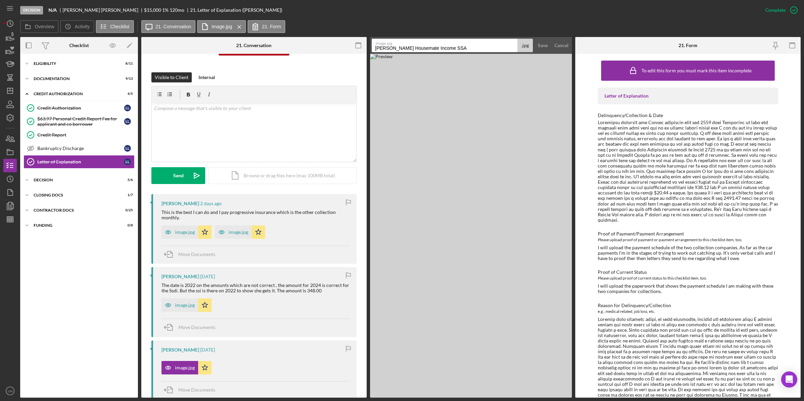
click at [535, 39] on button "Save" at bounding box center [543, 45] width 16 height 13
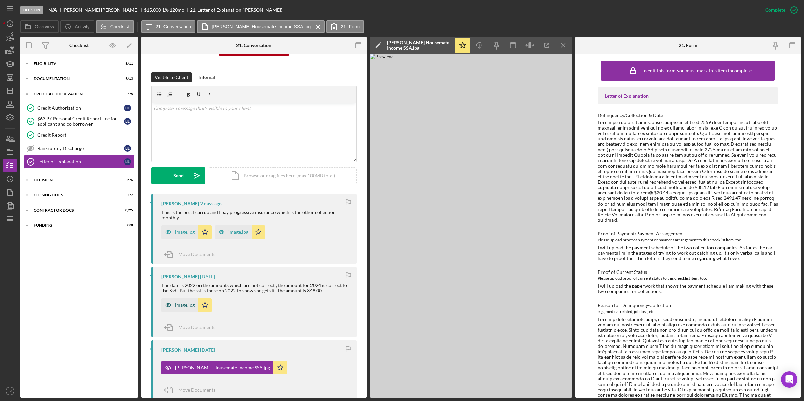
click at [177, 306] on div "image.jpg" at bounding box center [185, 304] width 20 height 5
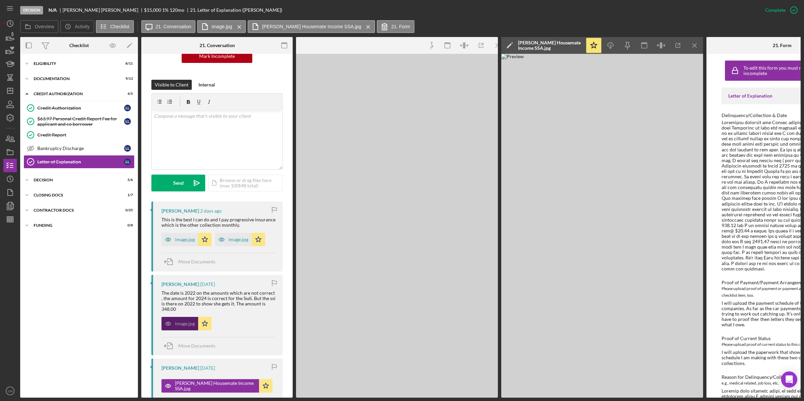
scroll to position [92, 0]
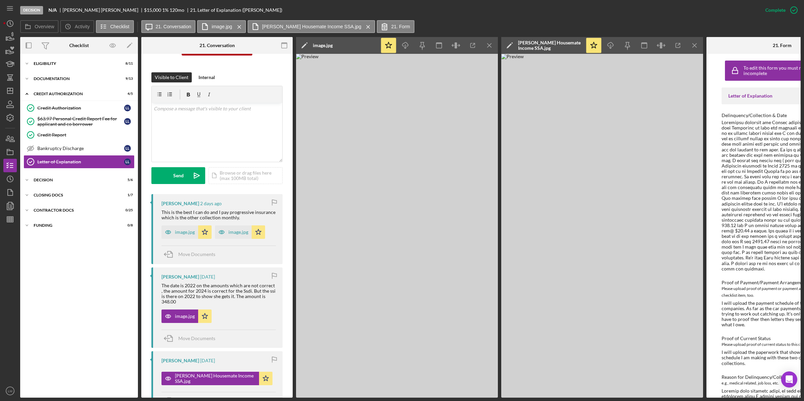
click at [323, 41] on div "image.jpg" at bounding box center [323, 45] width 20 height 17
click at [325, 47] on input "Lubitz, Linda (N/A) Letter of Explanation 20251010" at bounding box center [371, 45] width 146 height 13
click at [324, 48] on input "Lubitz, Linda (N/A) Letter of Explanation 20251010" at bounding box center [371, 45] width 146 height 13
type input "Diane Housemate Income SSI"
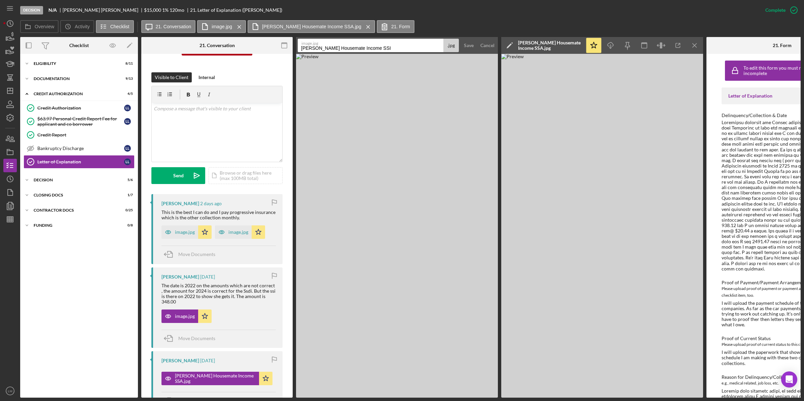
click at [461, 39] on button "Save" at bounding box center [469, 45] width 16 height 13
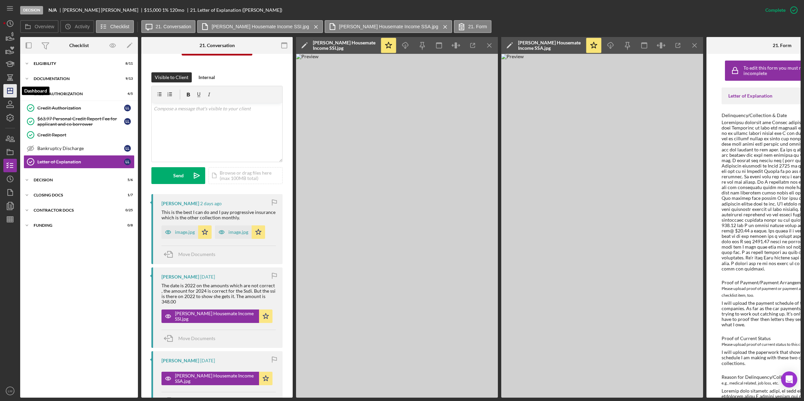
click at [13, 94] on icon "Icon/Dashboard" at bounding box center [10, 90] width 17 height 17
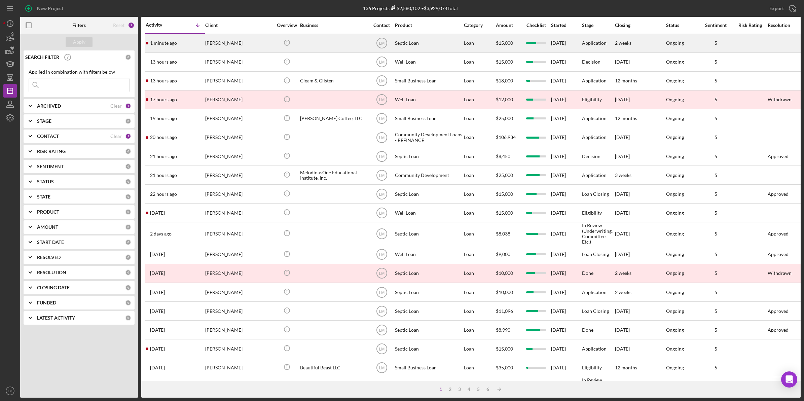
click at [248, 49] on div "[PERSON_NAME]" at bounding box center [238, 43] width 67 height 18
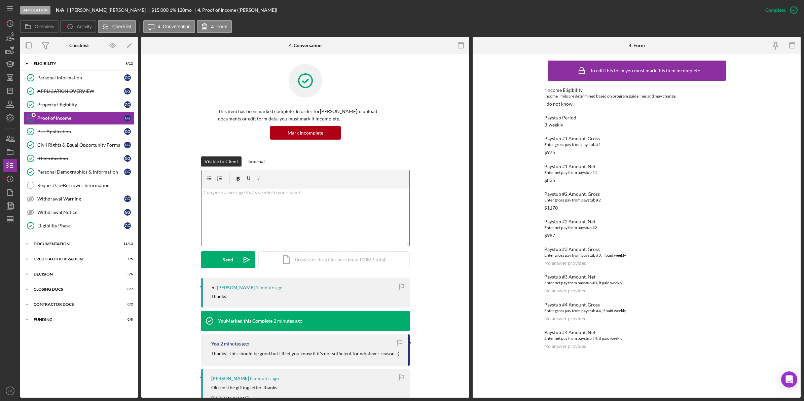
click at [302, 211] on div "v Color teal Color pink Remove color Add row above Add row below Add column bef…" at bounding box center [306, 216] width 208 height 59
click at [216, 261] on button "Send Icon/icon-invite-send" at bounding box center [228, 259] width 54 height 17
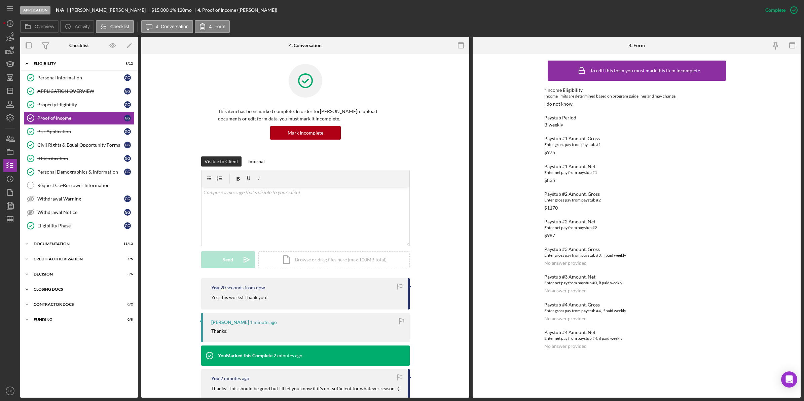
click at [83, 291] on div "CLOSING DOCS" at bounding box center [82, 289] width 96 height 4
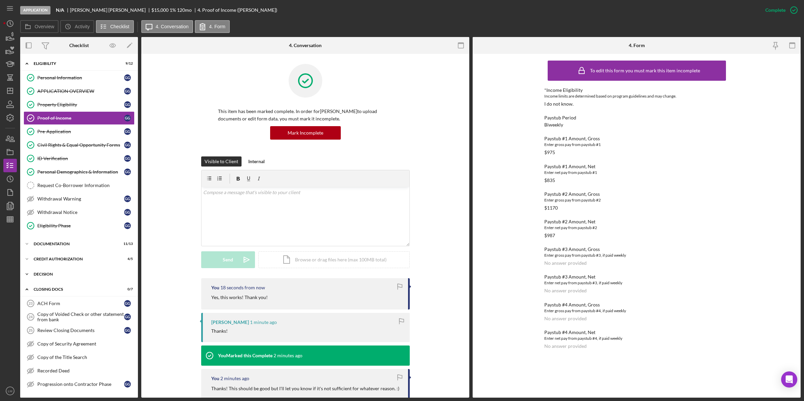
click at [86, 275] on div "Decision" at bounding box center [82, 274] width 96 height 4
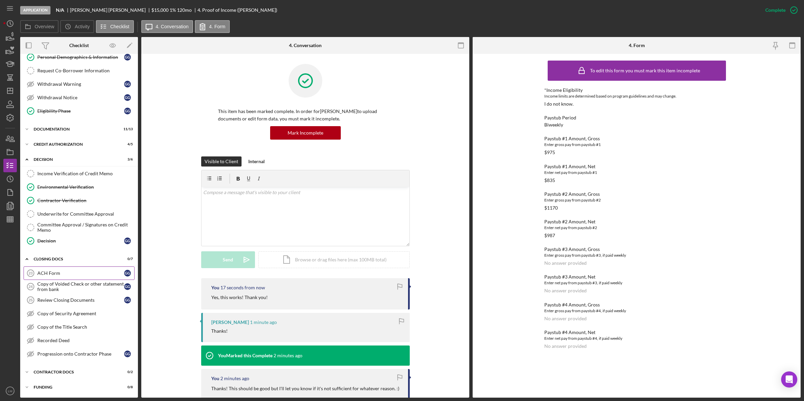
click at [55, 274] on div "ACH Form" at bounding box center [80, 272] width 87 height 5
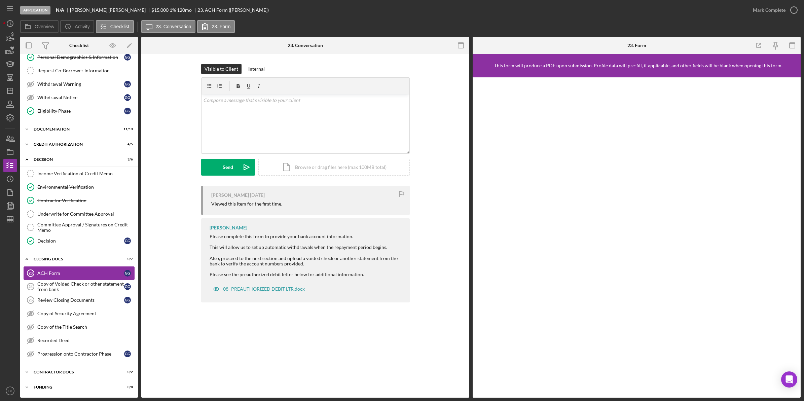
scroll to position [119, 0]
click at [72, 286] on div "Copy of Voided Check or other statement from bank" at bounding box center [80, 286] width 87 height 11
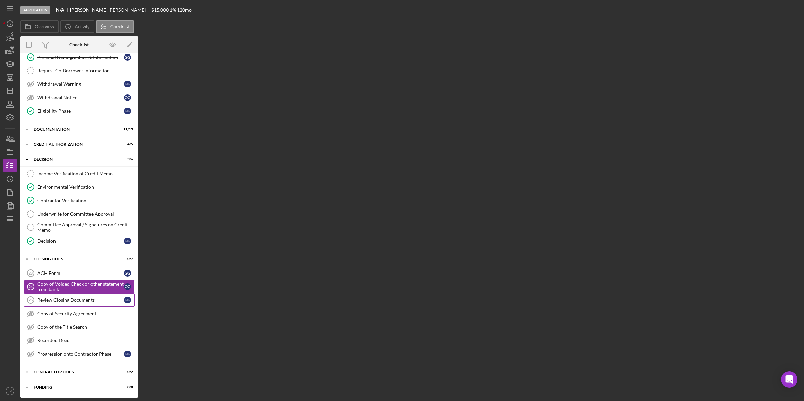
scroll to position [119, 0]
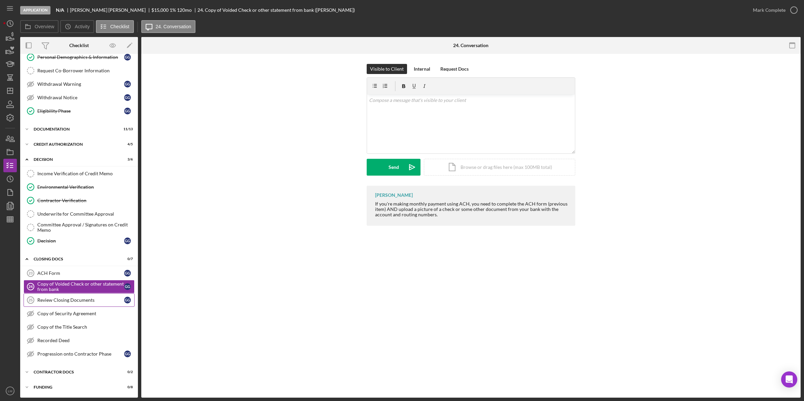
click at [70, 297] on div "Review Closing Documents" at bounding box center [80, 299] width 87 height 5
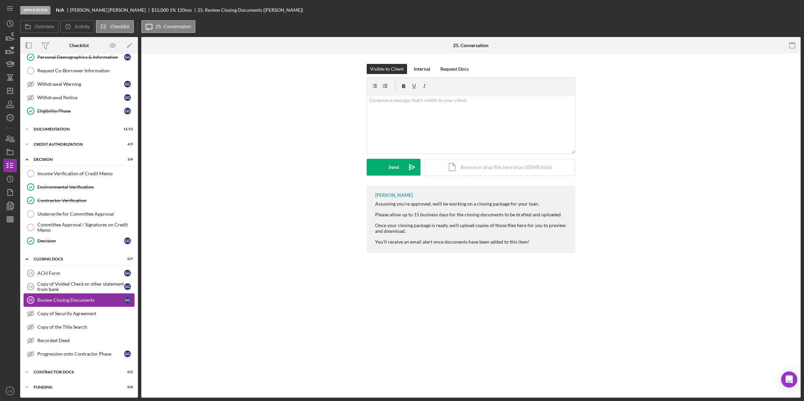
scroll to position [119, 0]
click at [71, 171] on div "Income Verification of Credit Memo" at bounding box center [85, 173] width 97 height 5
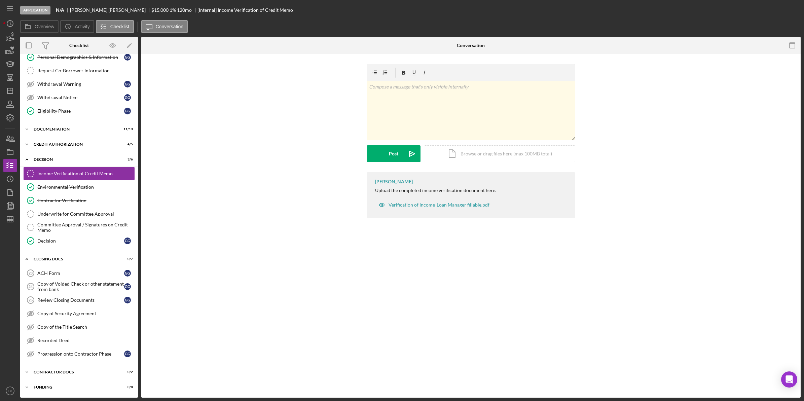
scroll to position [119, 0]
click at [71, 212] on div "Underwrite for Committee Approval" at bounding box center [85, 213] width 97 height 5
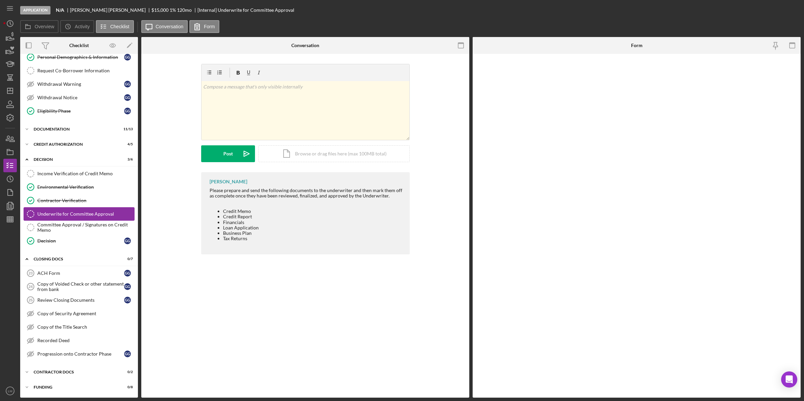
scroll to position [119, 0]
click at [82, 177] on link "Income Verification of Credit Memo Income Verification of Credit Memo" at bounding box center [79, 173] width 111 height 13
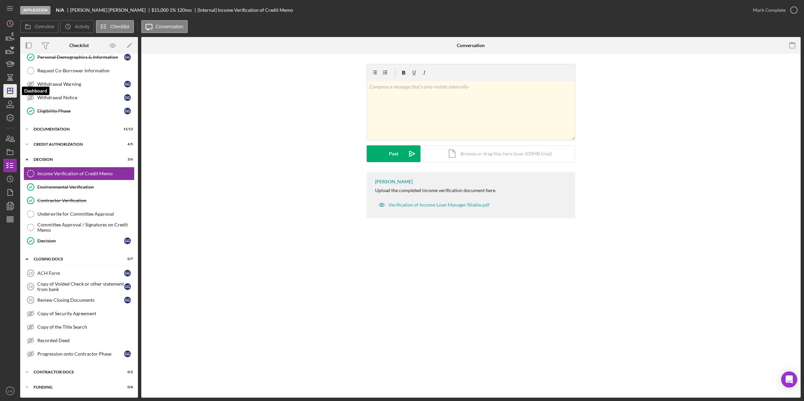
click at [9, 90] on icon "Icon/Dashboard" at bounding box center [10, 90] width 17 height 17
